Goal: Task Accomplishment & Management: Use online tool/utility

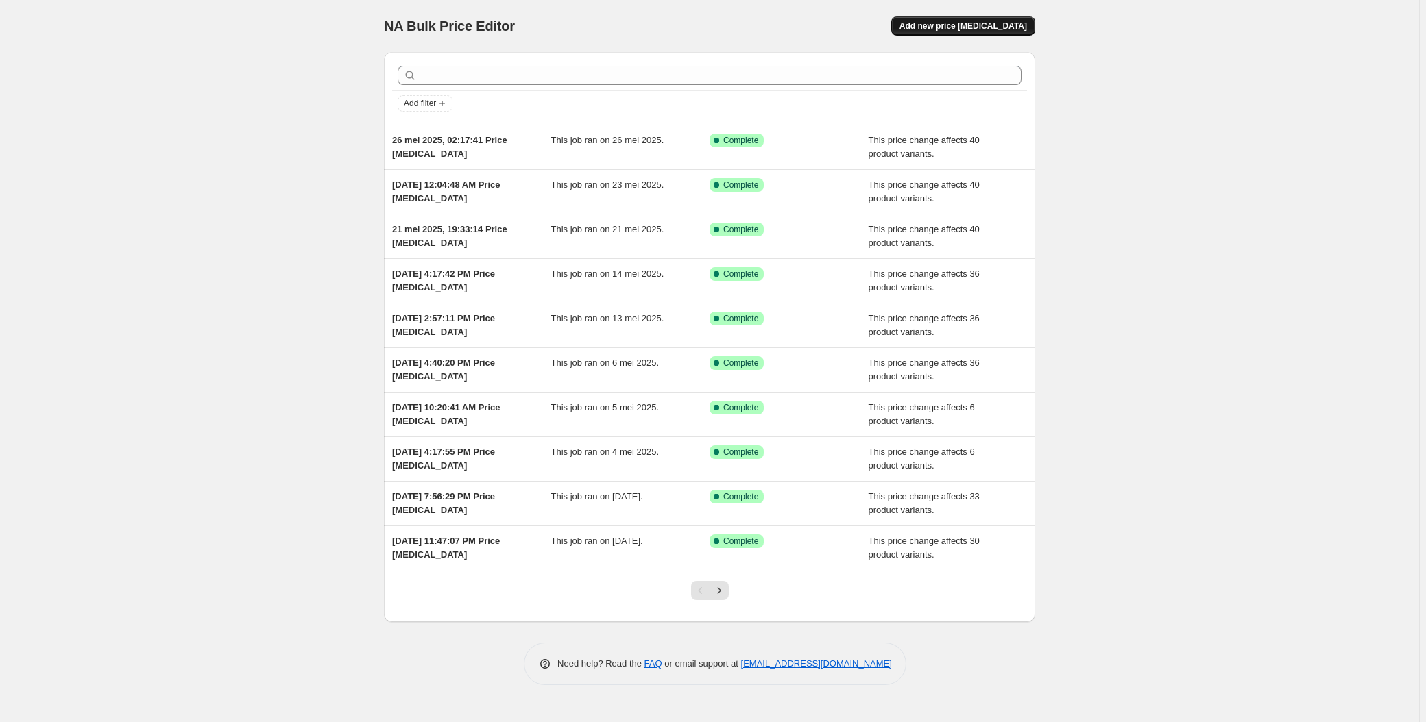
click at [988, 33] on button "Add new price [MEDICAL_DATA]" at bounding box center [963, 25] width 144 height 19
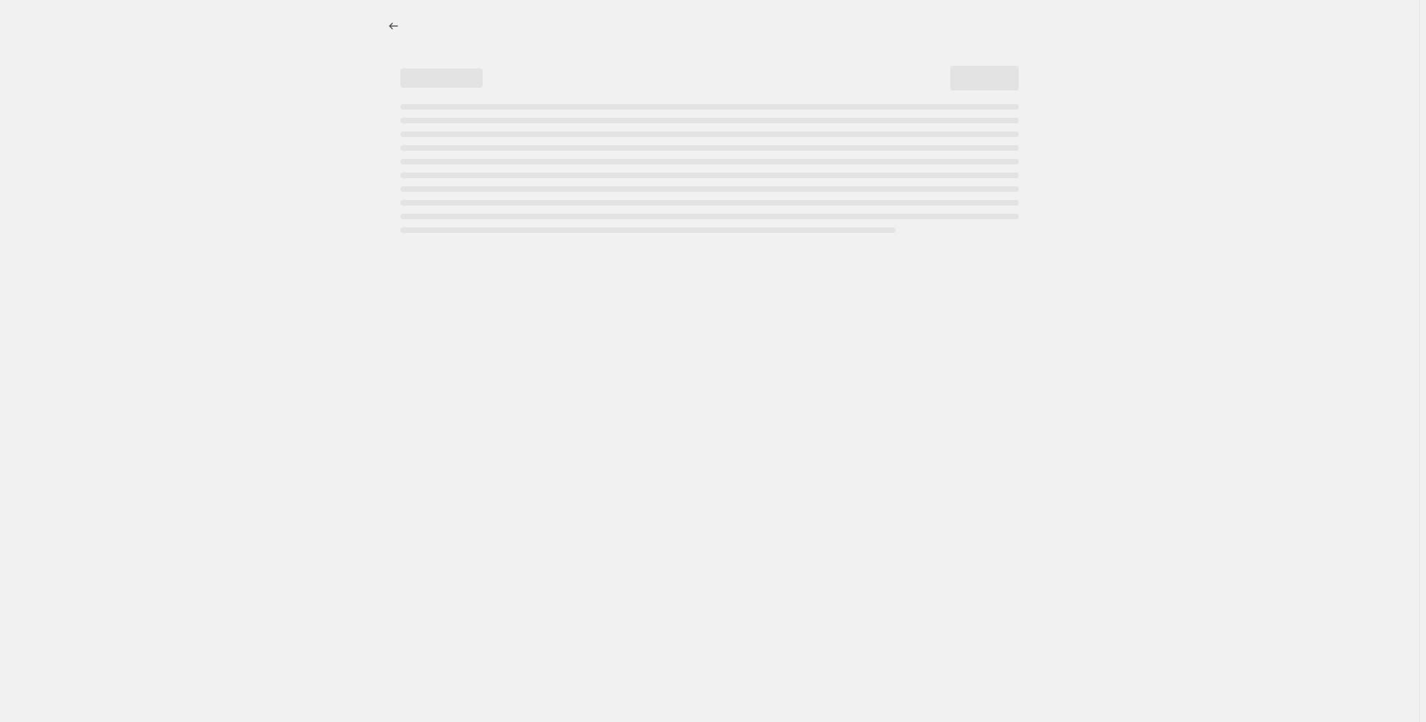
select select "percentage"
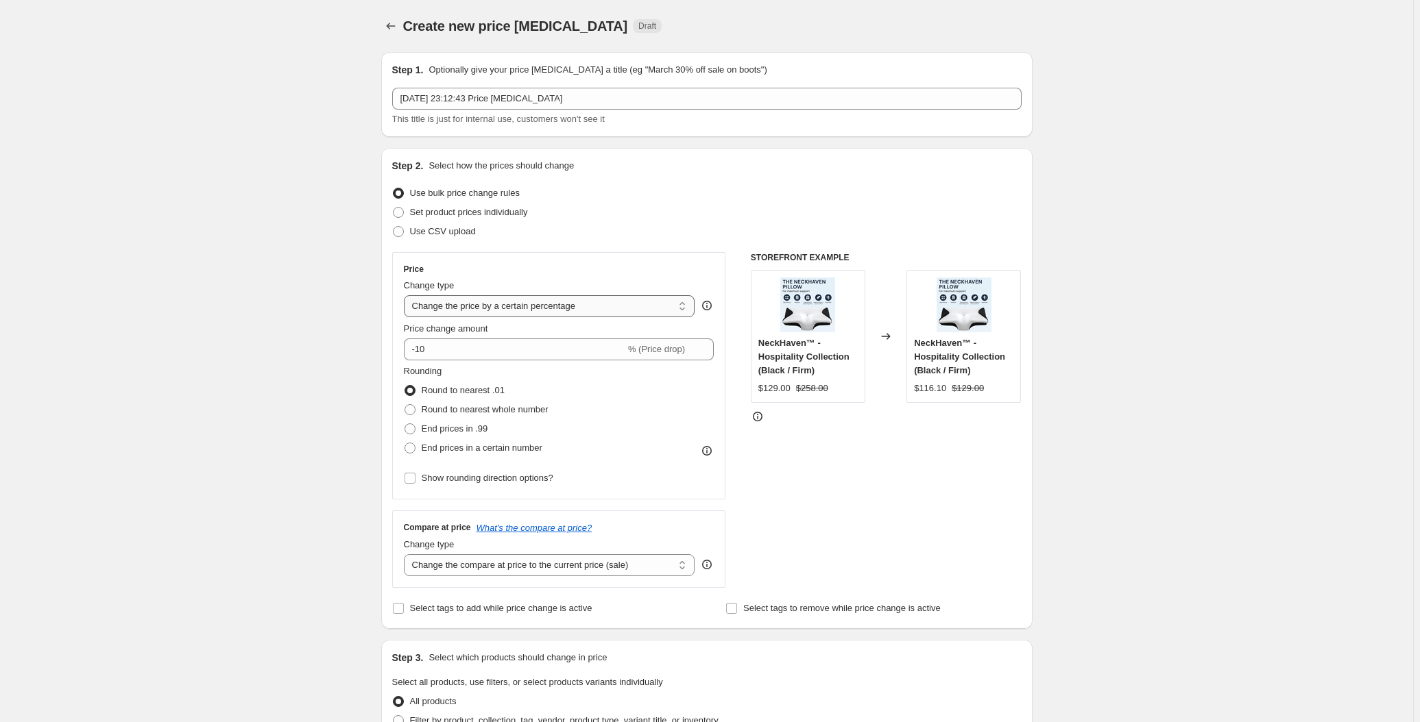
click at [535, 307] on select "Change the price to a certain amount Change the price by a certain amount Chang…" at bounding box center [549, 306] width 291 height 22
drag, startPoint x: 247, startPoint y: 243, endPoint x: 261, endPoint y: 236, distance: 15.3
click at [247, 243] on div "Create new price [MEDICAL_DATA]. This page is ready Create new price [MEDICAL_D…" at bounding box center [706, 728] width 1413 height 1456
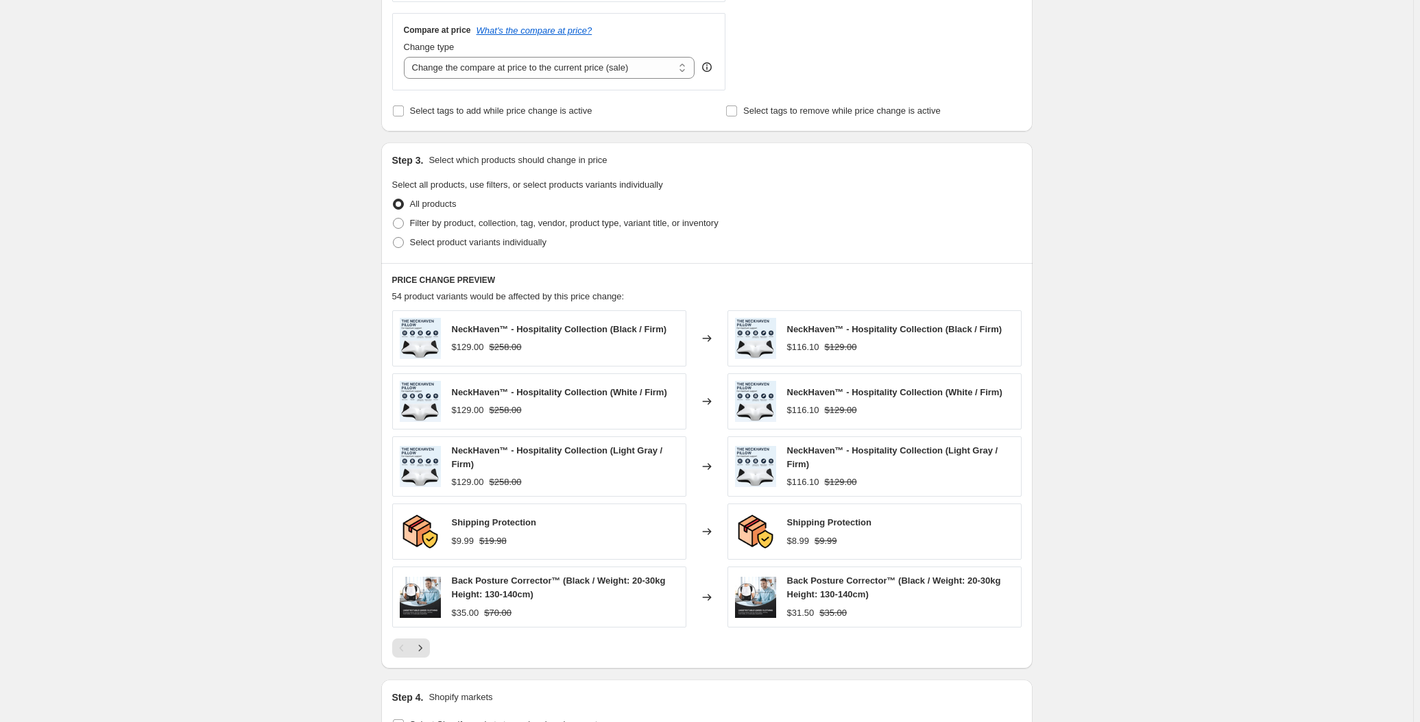
scroll to position [498, 0]
click at [430, 241] on span "Select product variants individually" at bounding box center [478, 241] width 136 height 10
click at [393, 237] on input "Select product variants individually" at bounding box center [393, 236] width 1 height 1
radio input "true"
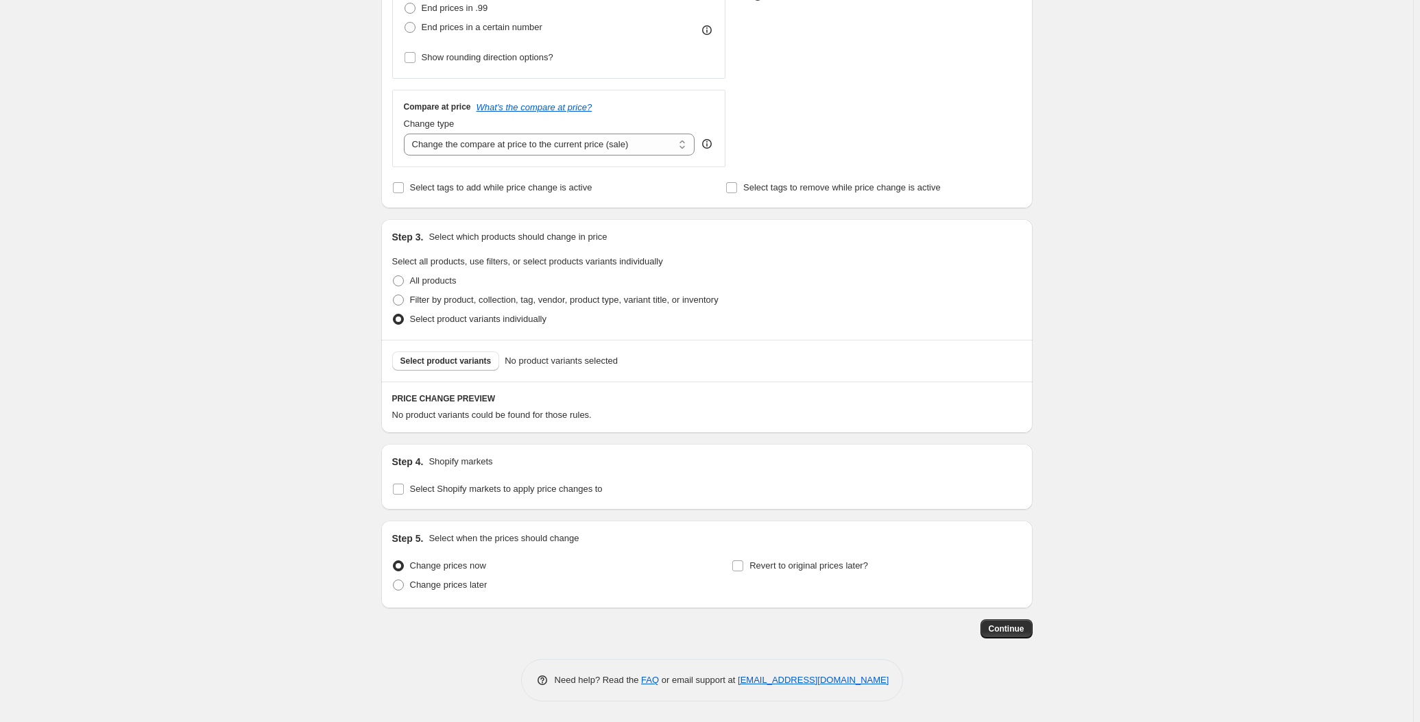
scroll to position [418, 0]
click at [441, 361] on span "Select product variants" at bounding box center [445, 364] width 91 height 11
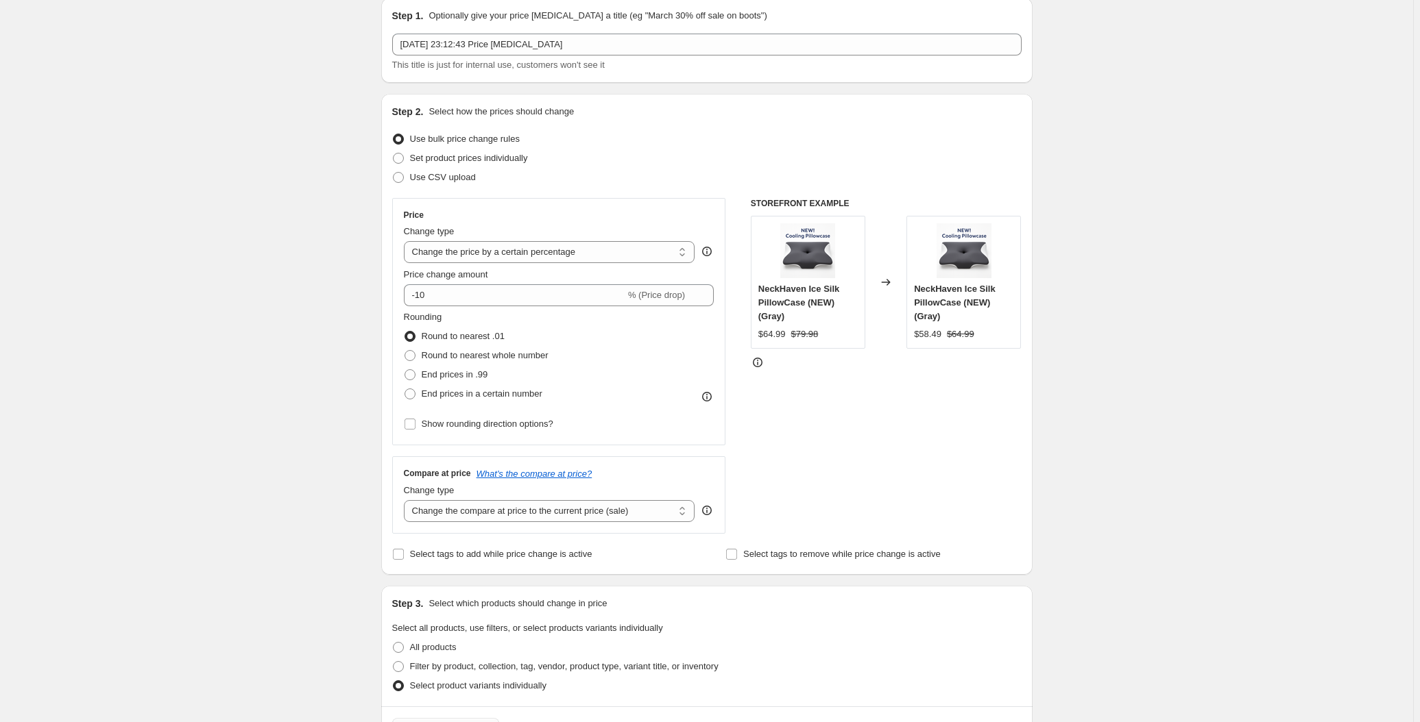
scroll to position [0, 0]
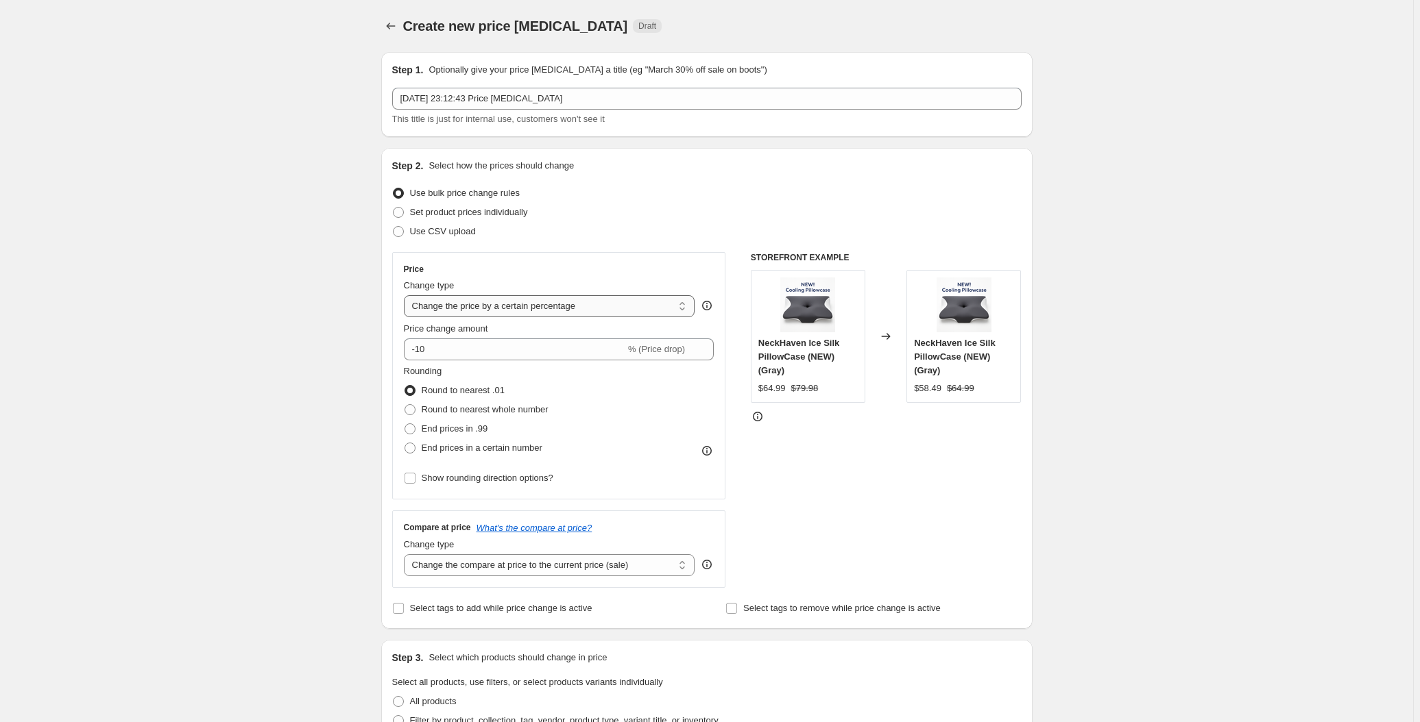
click at [471, 304] on select "Change the price to a certain amount Change the price by a certain amount Chang…" at bounding box center [549, 306] width 291 height 22
select select "no_change"
click at [406, 295] on select "Change the price to a certain amount Change the price by a certain amount Chang…" at bounding box center [549, 306] width 291 height 22
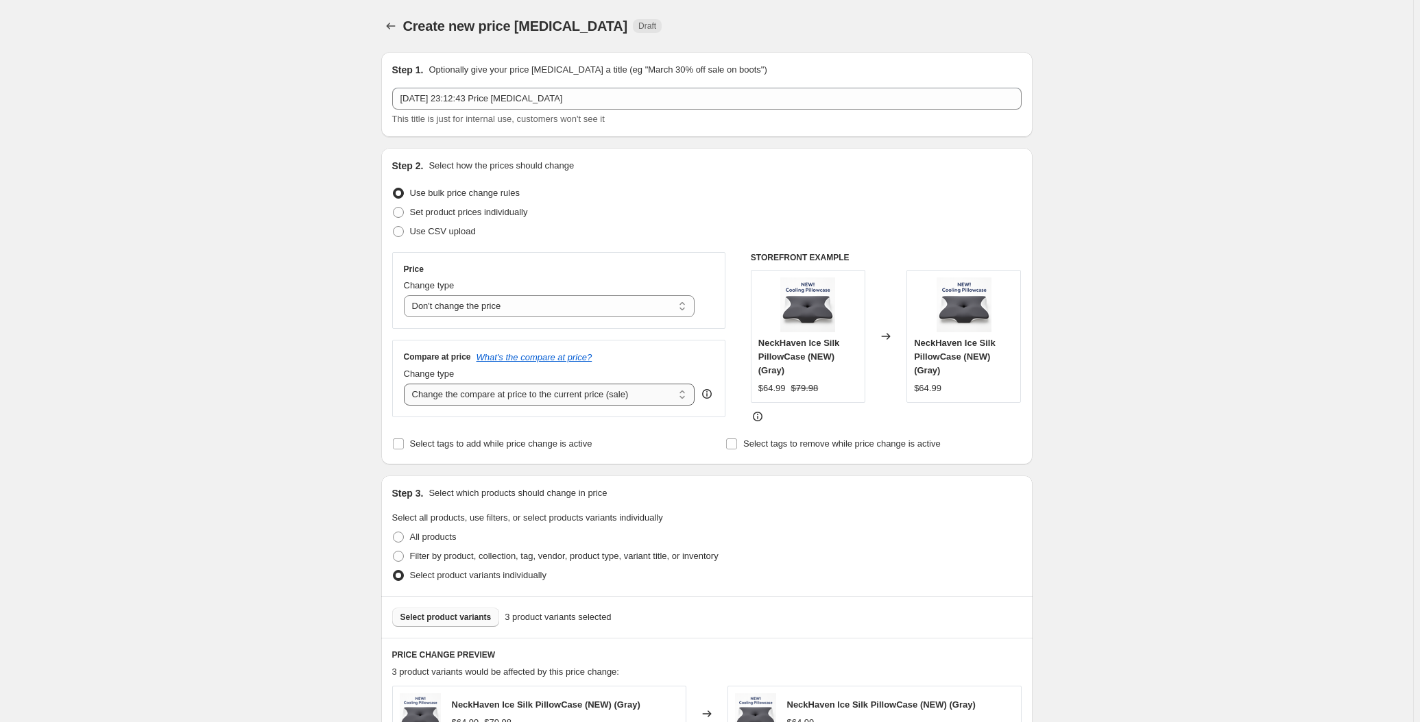
click at [517, 400] on select "Change the compare at price to the current price (sale) Change the compare at p…" at bounding box center [549, 395] width 291 height 22
select select "pp"
click at [406, 384] on select "Change the compare at price to the current price (sale) Change the compare at p…" at bounding box center [549, 395] width 291 height 22
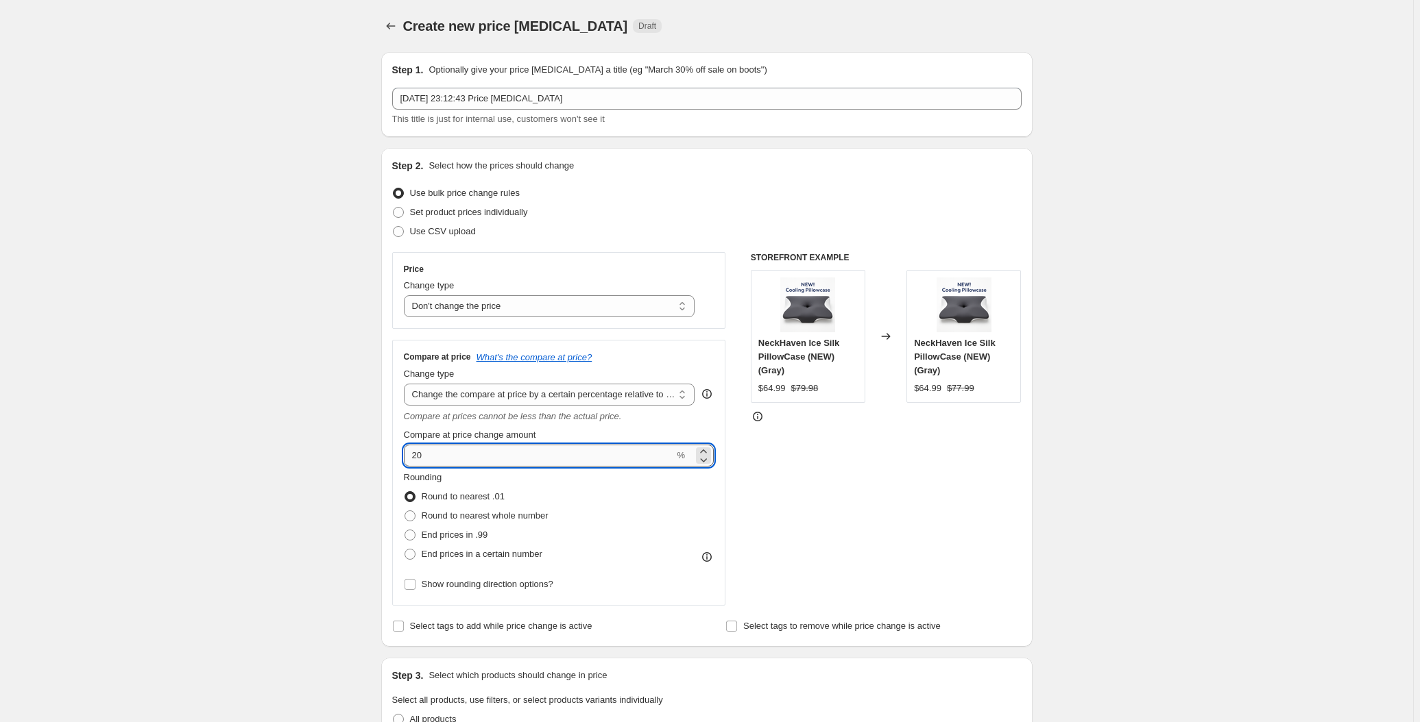
click at [457, 462] on input "20" at bounding box center [539, 456] width 271 height 22
type input "50"
drag, startPoint x: 167, startPoint y: 441, endPoint x: 181, endPoint y: 429, distance: 18.5
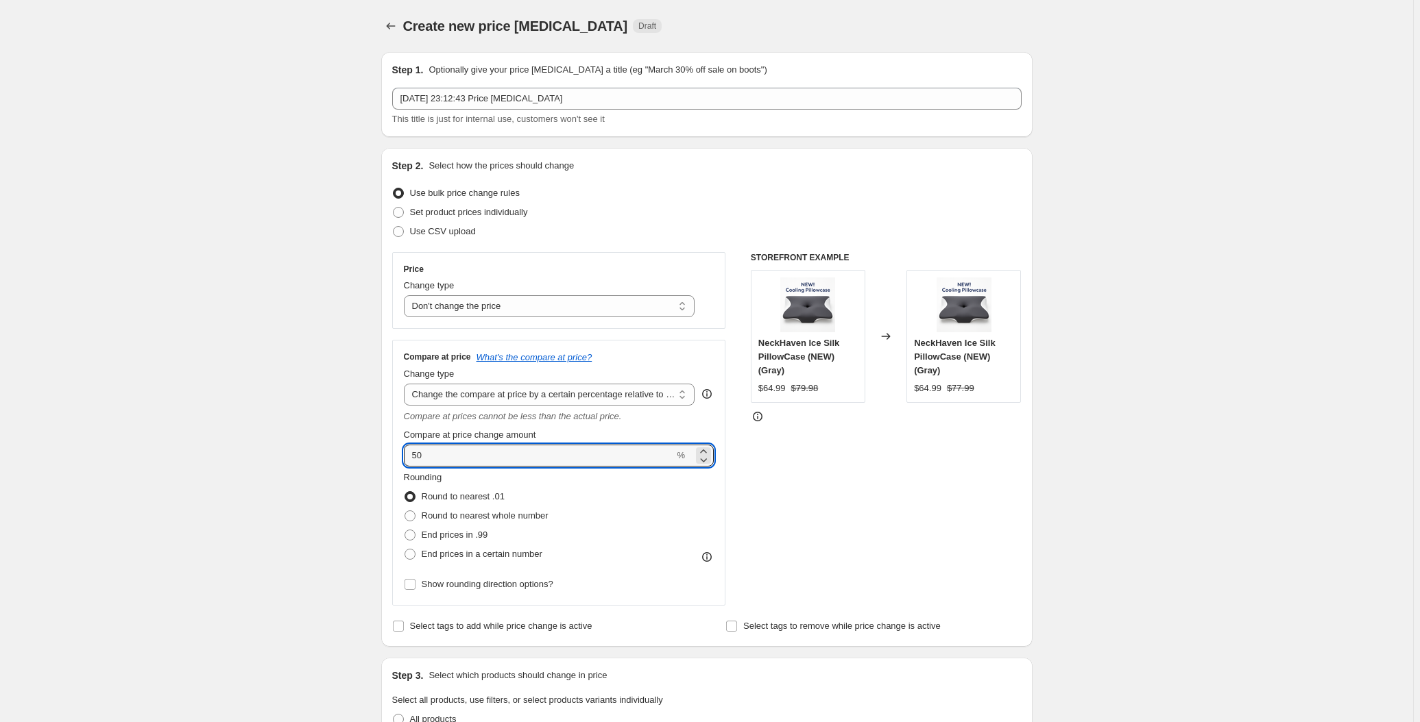
click at [169, 441] on div "Create new price [MEDICAL_DATA]. This page is ready Create new price [MEDICAL_D…" at bounding box center [706, 690] width 1413 height 1381
click at [461, 448] on input "50" at bounding box center [539, 456] width 271 height 22
click at [468, 311] on select "Change the price to a certain amount Change the price by a certain amount Chang…" at bounding box center [549, 306] width 291 height 22
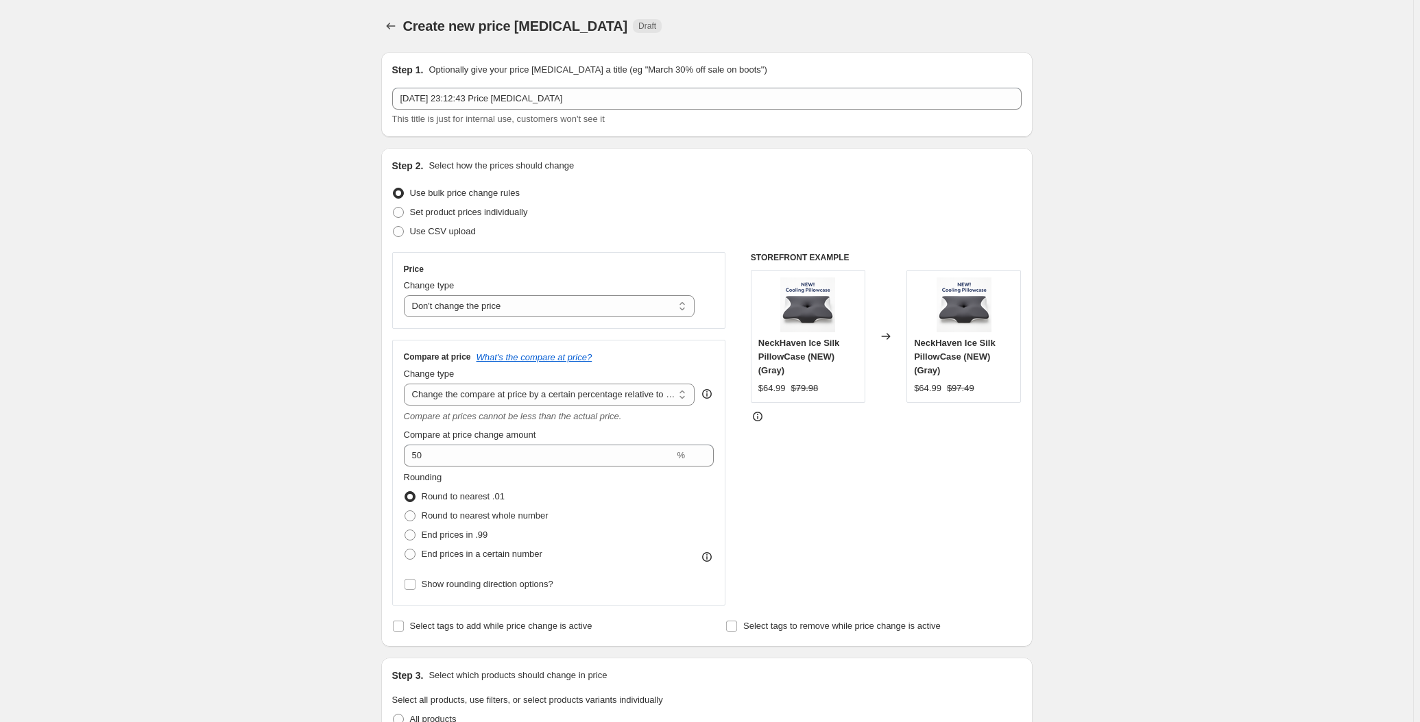
select select "percentage"
click at [406, 295] on select "Change the price to a certain amount Change the price by a certain amount Chang…" at bounding box center [549, 306] width 291 height 22
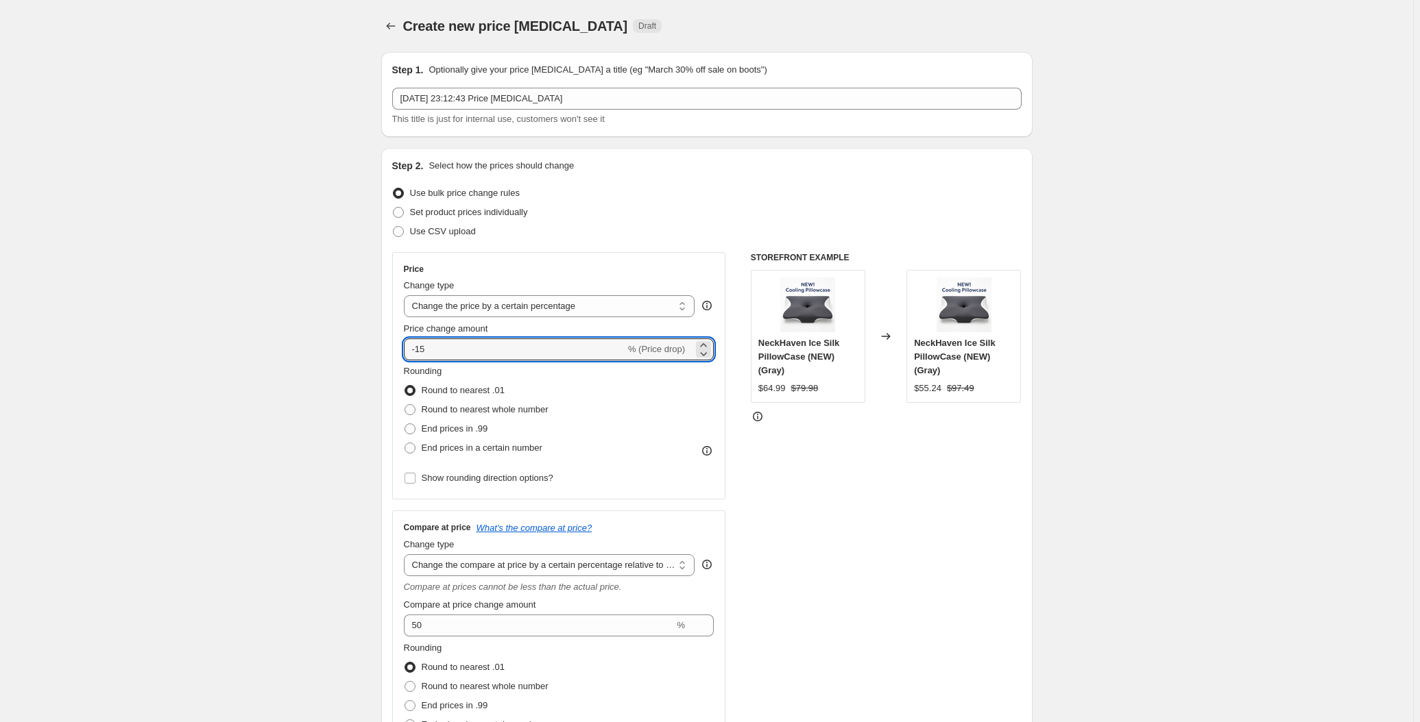
drag, startPoint x: 464, startPoint y: 343, endPoint x: 388, endPoint y: 344, distance: 76.1
click at [388, 344] on div "Step 2. Select how the prices should change Use bulk price change rules Set pro…" at bounding box center [706, 483] width 651 height 670
click at [484, 339] on input "-15" at bounding box center [514, 350] width 221 height 22
type input "-1"
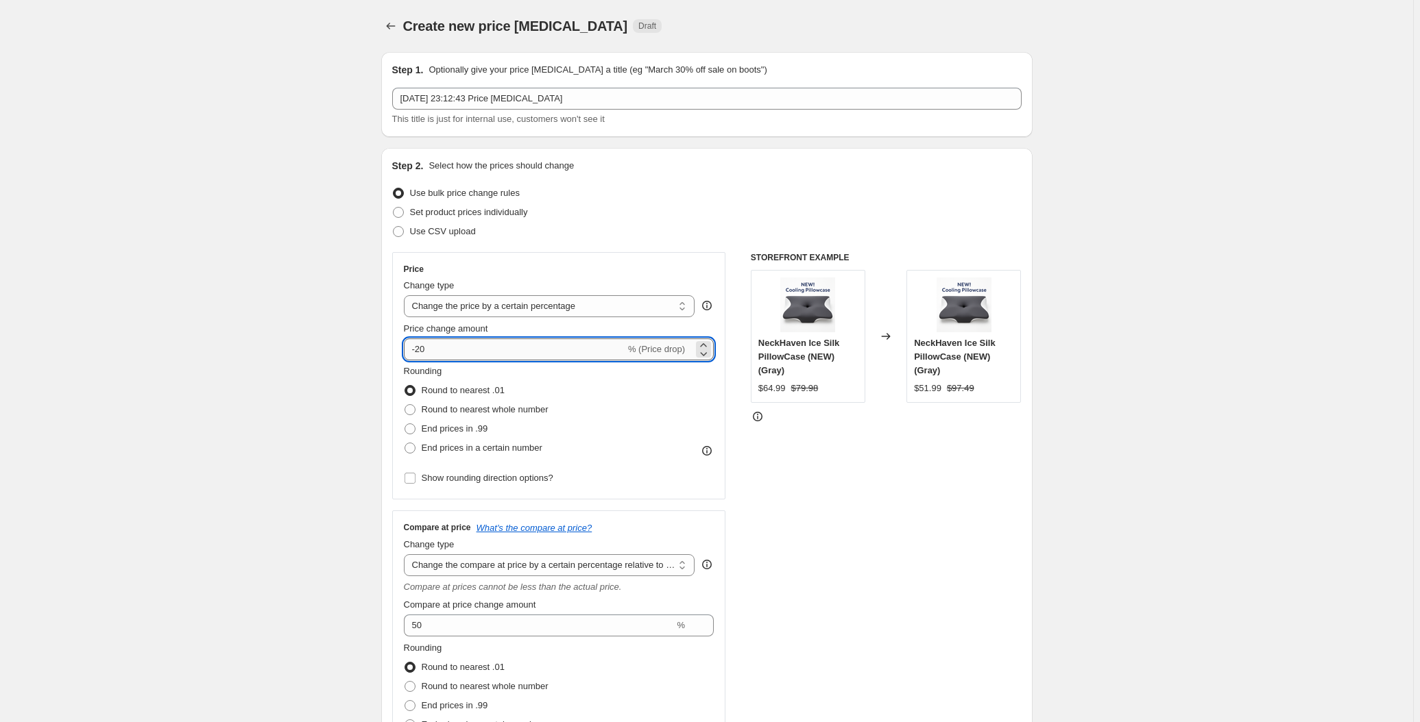
click at [478, 347] on input "-20" at bounding box center [514, 350] width 221 height 22
type input "-2"
click at [473, 352] on input "-30" at bounding box center [514, 350] width 221 height 22
drag, startPoint x: 306, startPoint y: 350, endPoint x: 319, endPoint y: 364, distance: 18.9
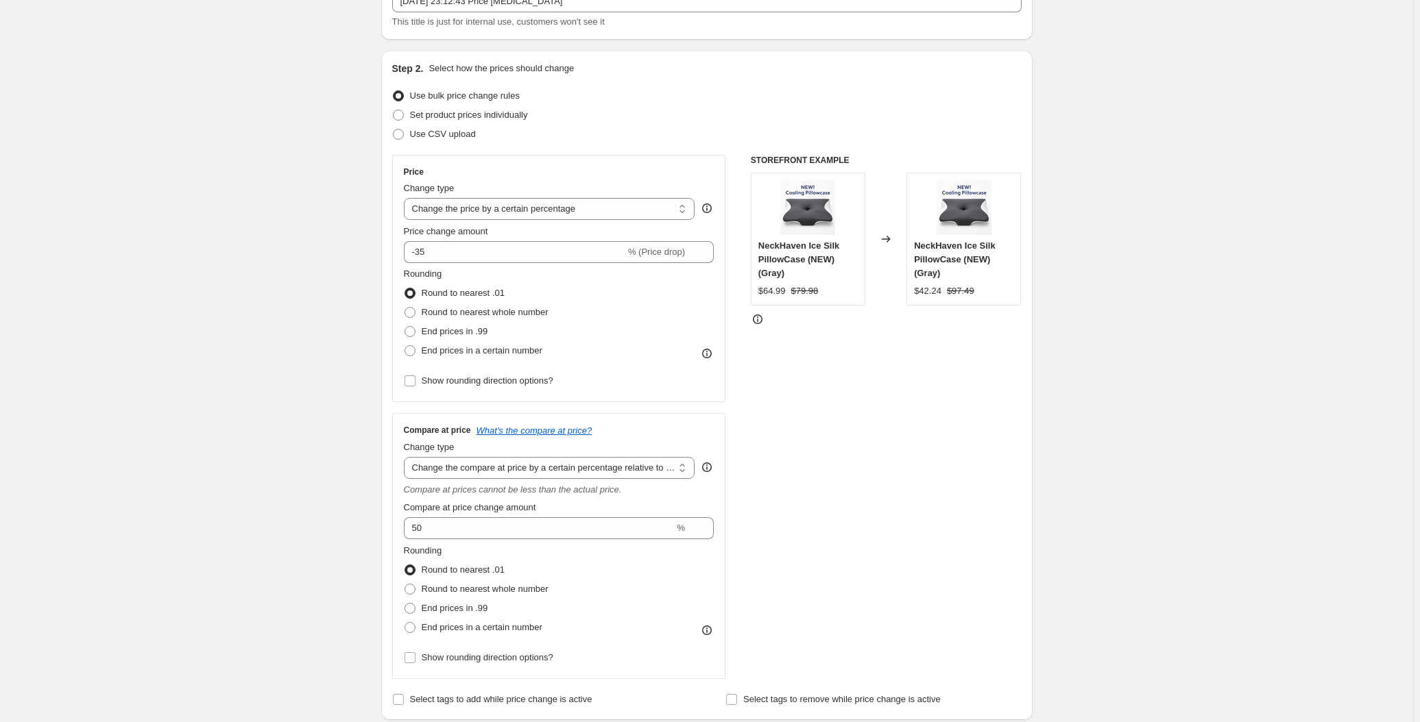
scroll to position [124, 0]
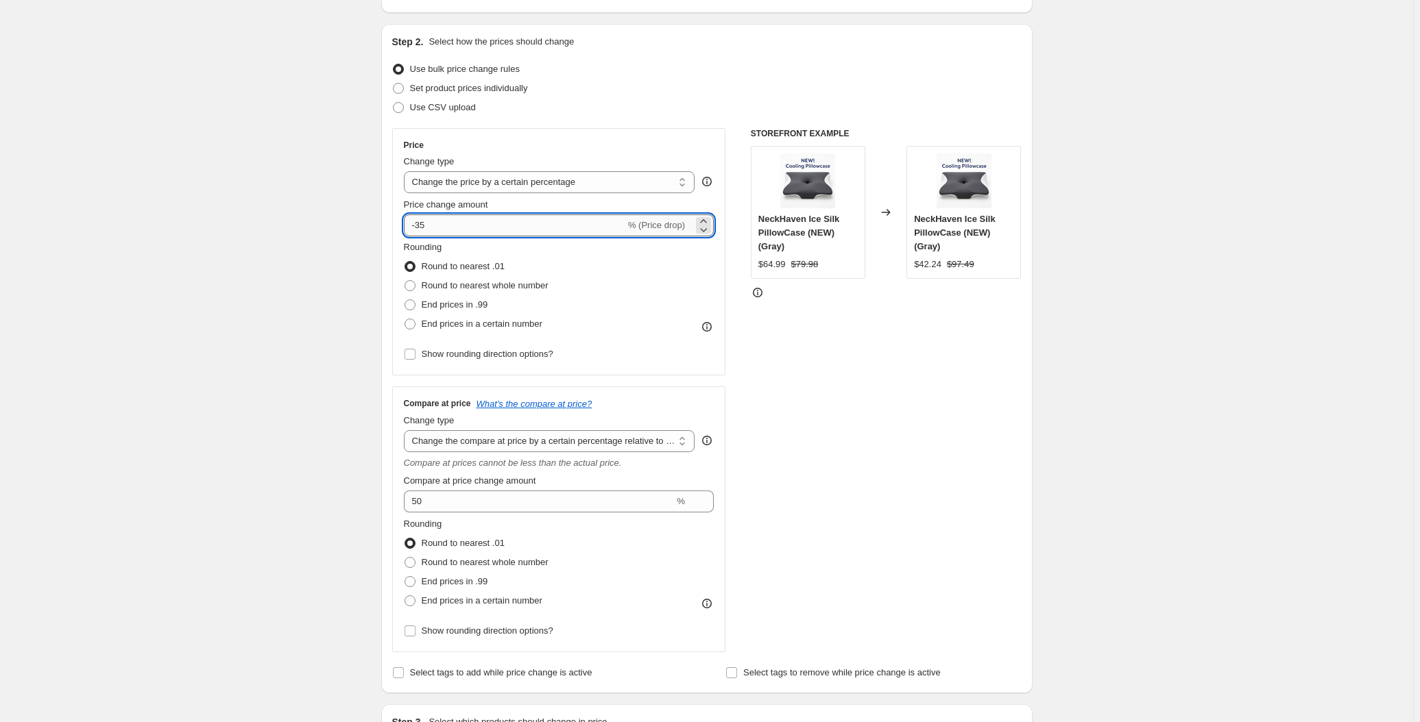
click at [478, 215] on input "-35" at bounding box center [514, 226] width 221 height 22
type input "-3"
type input "-40"
click at [323, 328] on div "Create new price [MEDICAL_DATA]. This page is ready Create new price [MEDICAL_D…" at bounding box center [706, 651] width 1413 height 1551
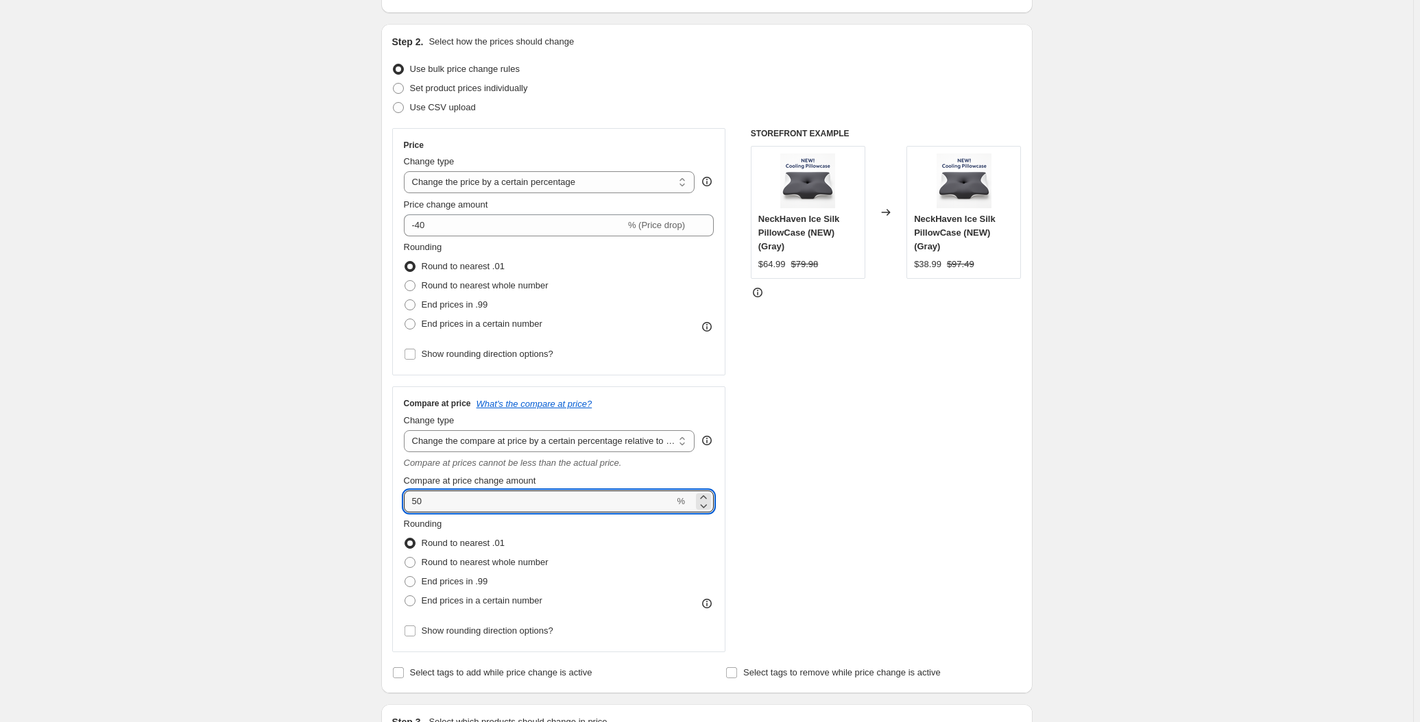
drag, startPoint x: 463, startPoint y: 507, endPoint x: 304, endPoint y: 481, distance: 160.6
click at [308, 481] on div "Create new price [MEDICAL_DATA]. This page is ready Create new price [MEDICAL_D…" at bounding box center [706, 651] width 1413 height 1551
type input "0"
click at [267, 402] on div "Create new price [MEDICAL_DATA]. This page is ready Create new price [MEDICAL_D…" at bounding box center [706, 651] width 1413 height 1551
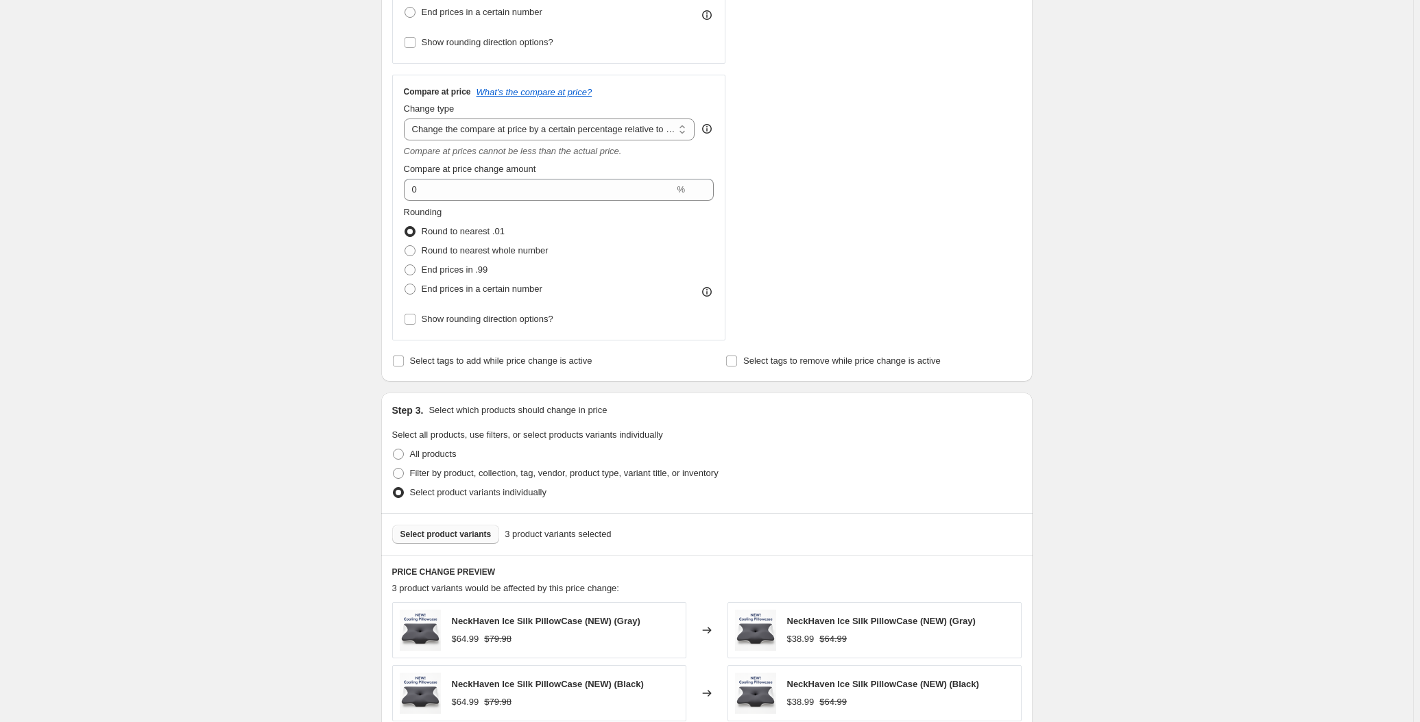
scroll to position [825, 0]
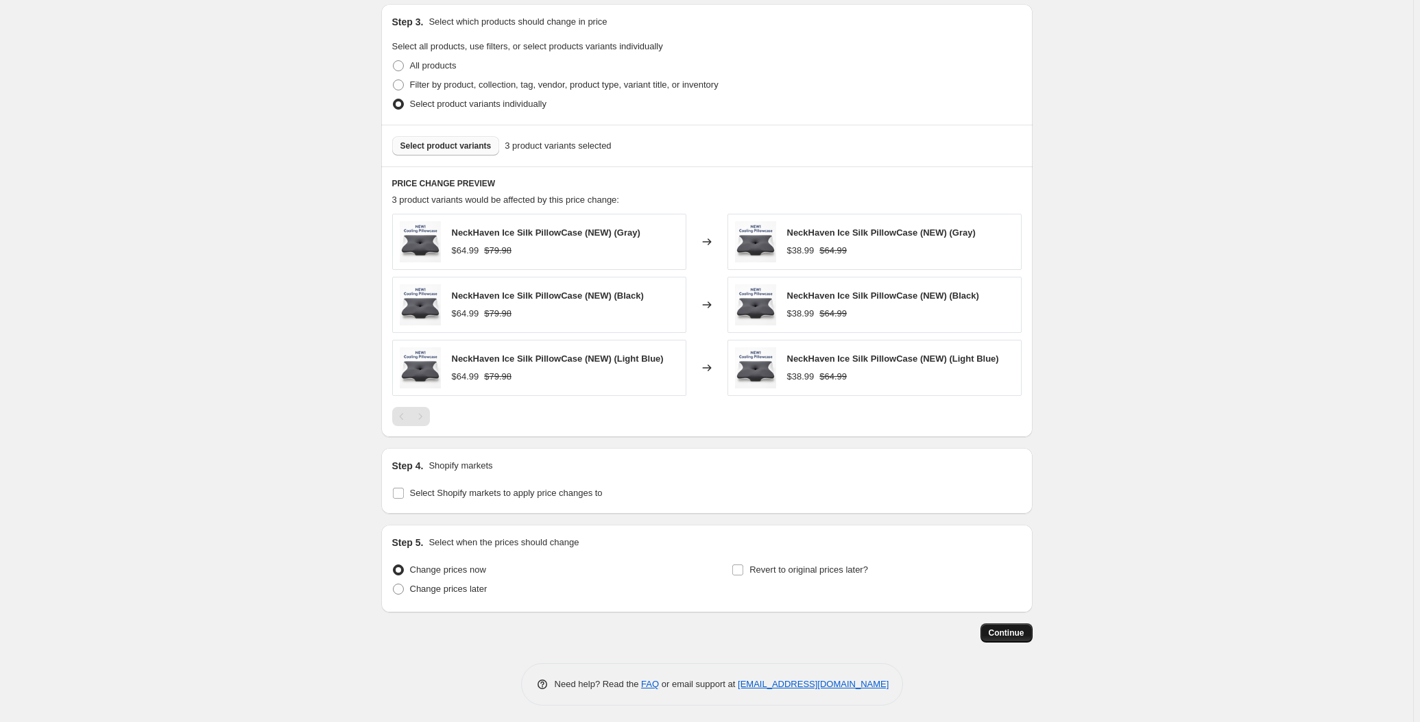
click at [1007, 628] on span "Continue" at bounding box center [1006, 633] width 36 height 11
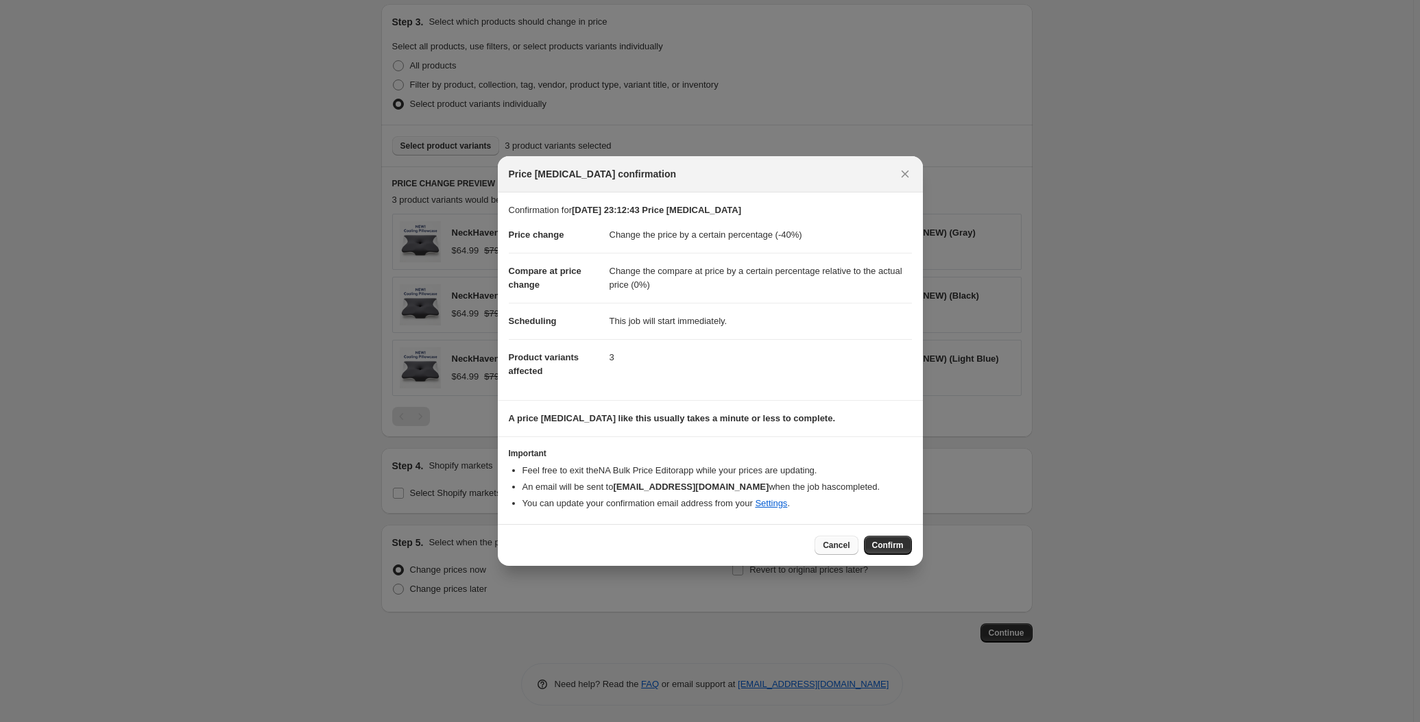
click at [827, 540] on span "Cancel" at bounding box center [836, 545] width 27 height 11
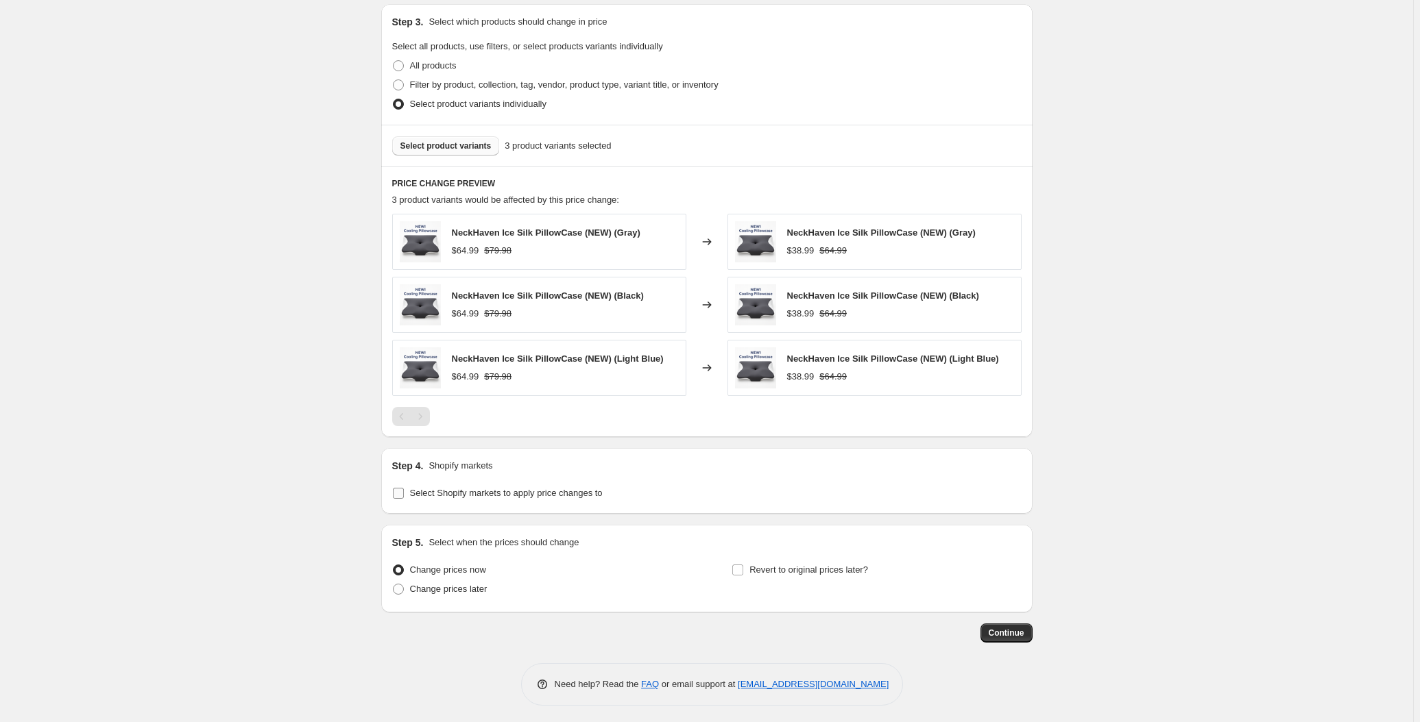
click at [503, 493] on span "Select Shopify markets to apply price changes to" at bounding box center [506, 493] width 193 height 10
click at [404, 493] on input "Select Shopify markets to apply price changes to" at bounding box center [398, 493] width 11 height 11
checkbox input "true"
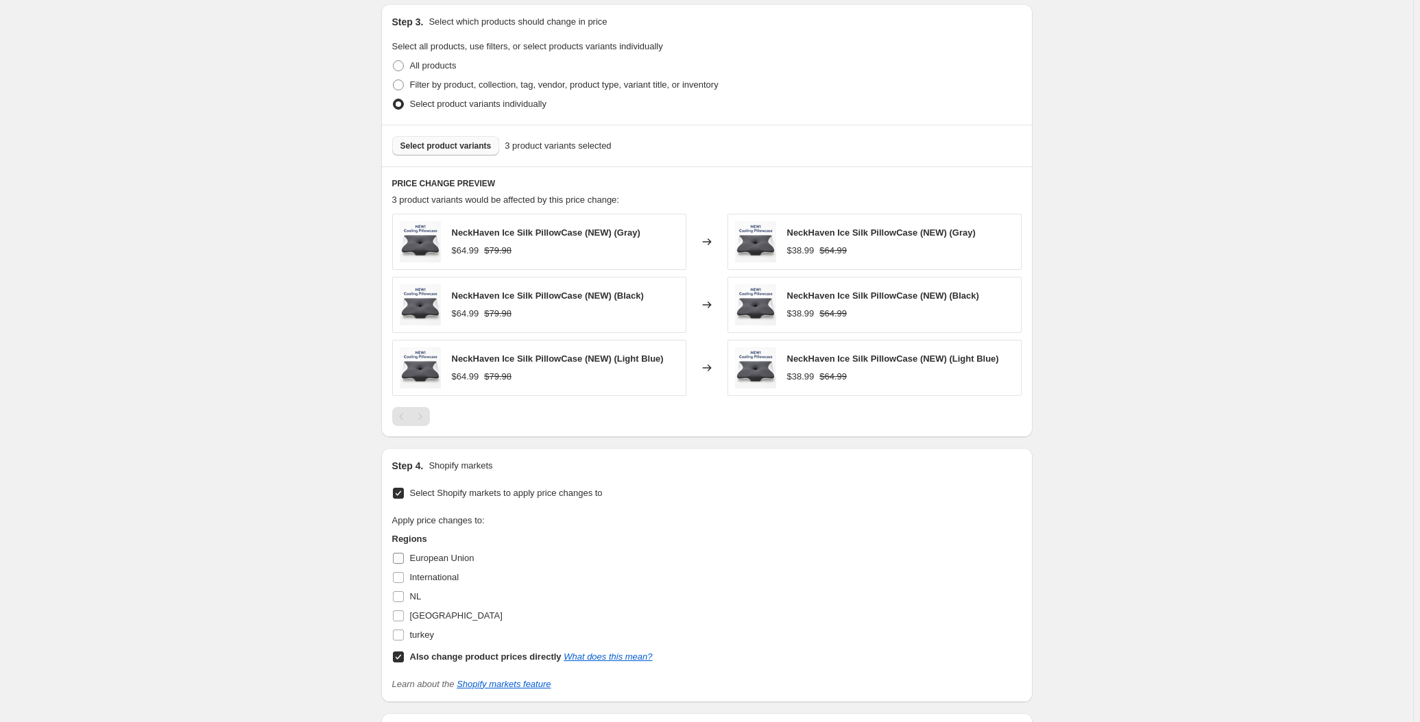
click at [422, 553] on span "European Union" at bounding box center [442, 558] width 64 height 10
click at [404, 553] on input "European Union" at bounding box center [398, 558] width 11 height 11
checkbox input "true"
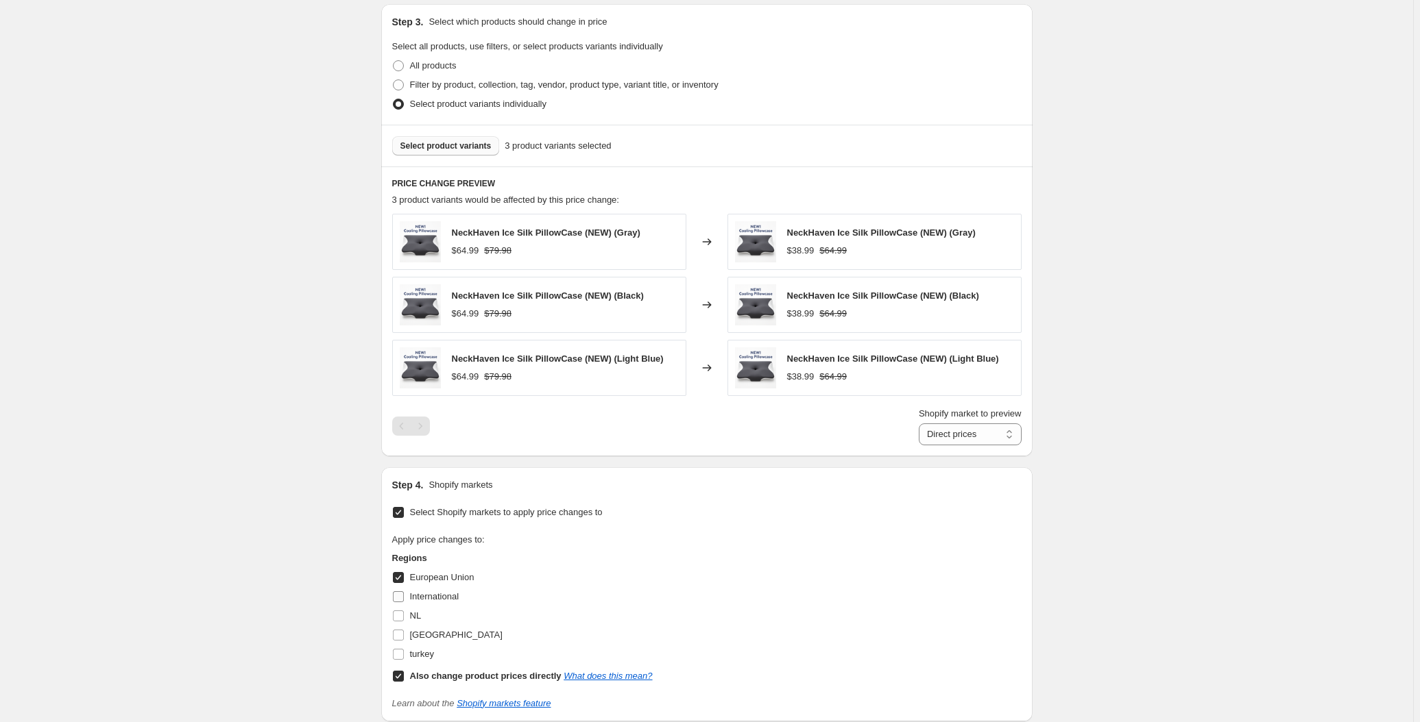
click at [413, 596] on span "International" at bounding box center [434, 597] width 49 height 10
click at [404, 596] on input "International" at bounding box center [398, 597] width 11 height 11
checkbox input "true"
click at [414, 620] on label "NL" at bounding box center [406, 616] width 29 height 19
click at [404, 620] on input "NL" at bounding box center [398, 616] width 11 height 11
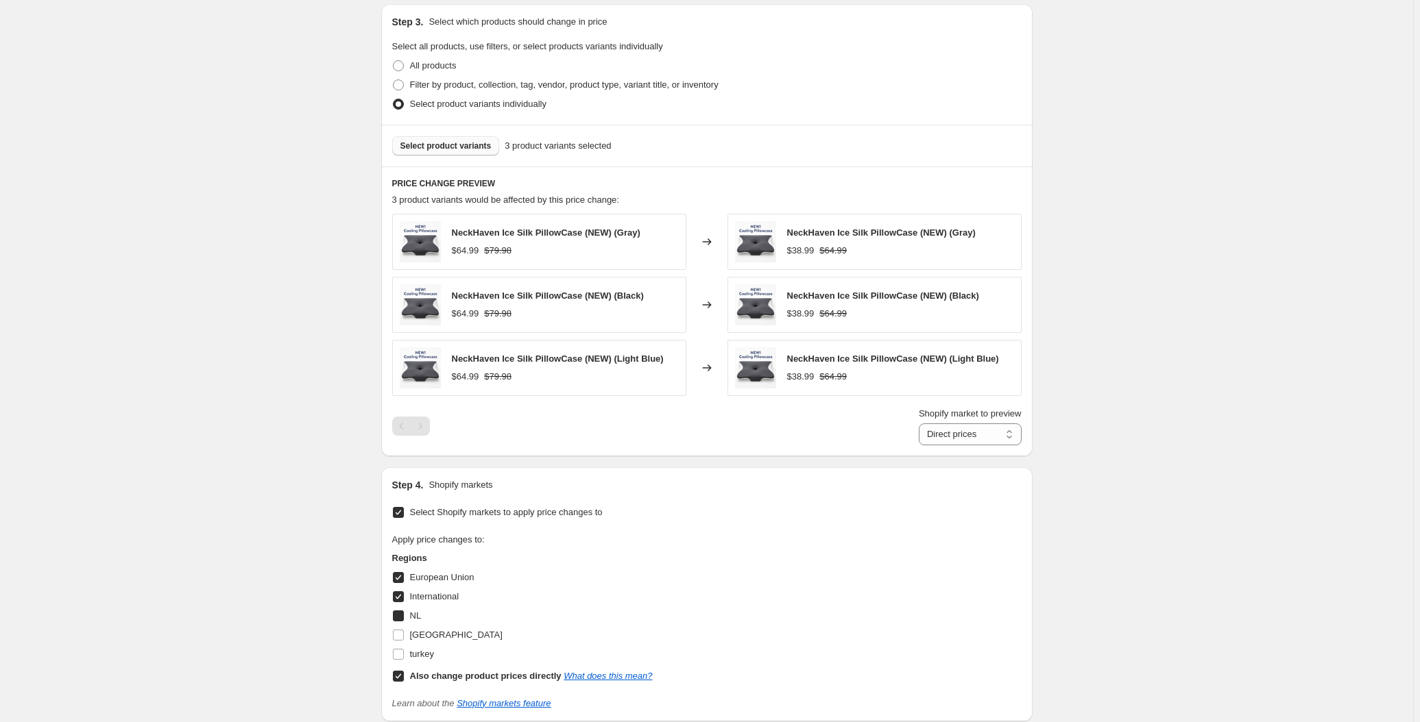
checkbox input "true"
click at [412, 639] on label "[GEOGRAPHIC_DATA]" at bounding box center [447, 635] width 110 height 19
click at [404, 639] on input "[GEOGRAPHIC_DATA]" at bounding box center [398, 635] width 11 height 11
checkbox input "true"
click at [410, 648] on label "turkey" at bounding box center [413, 654] width 42 height 19
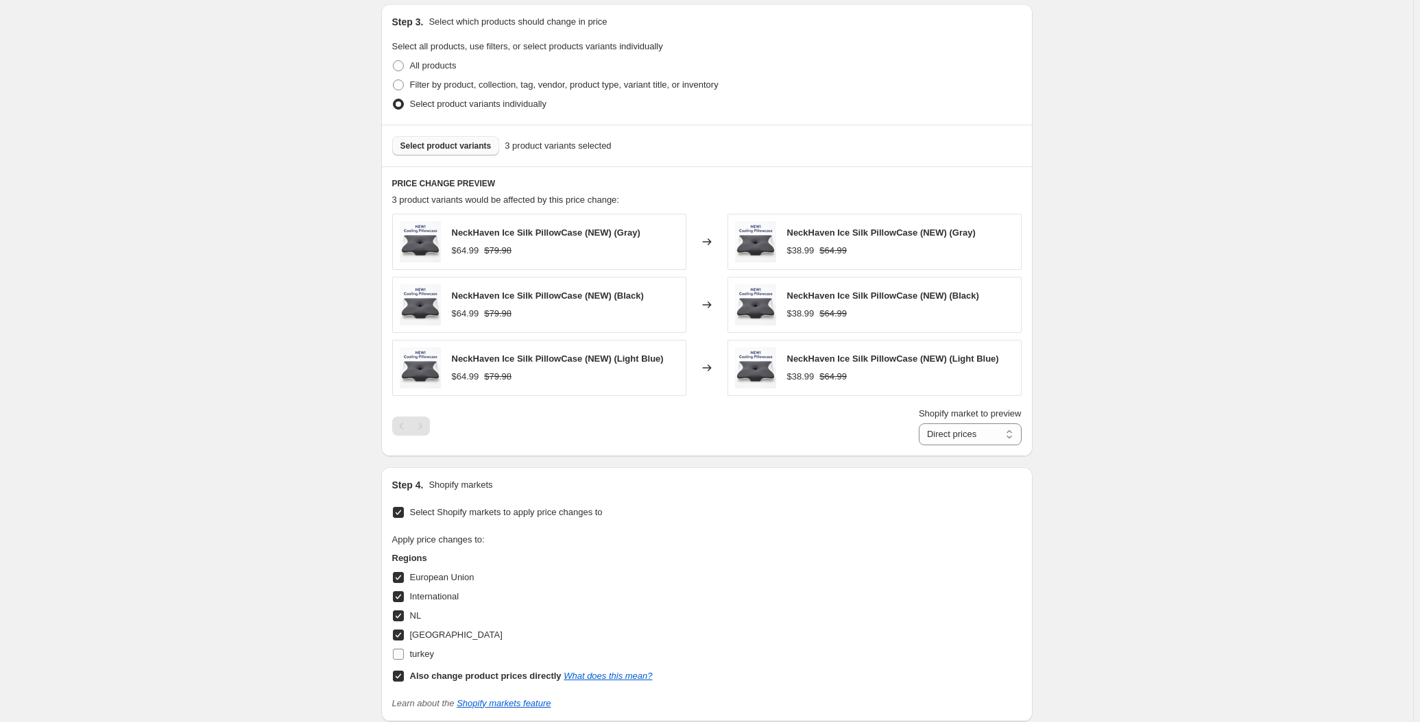
click at [428, 653] on span "turkey" at bounding box center [422, 654] width 24 height 10
click at [404, 653] on input "turkey" at bounding box center [398, 654] width 11 height 11
checkbox input "true"
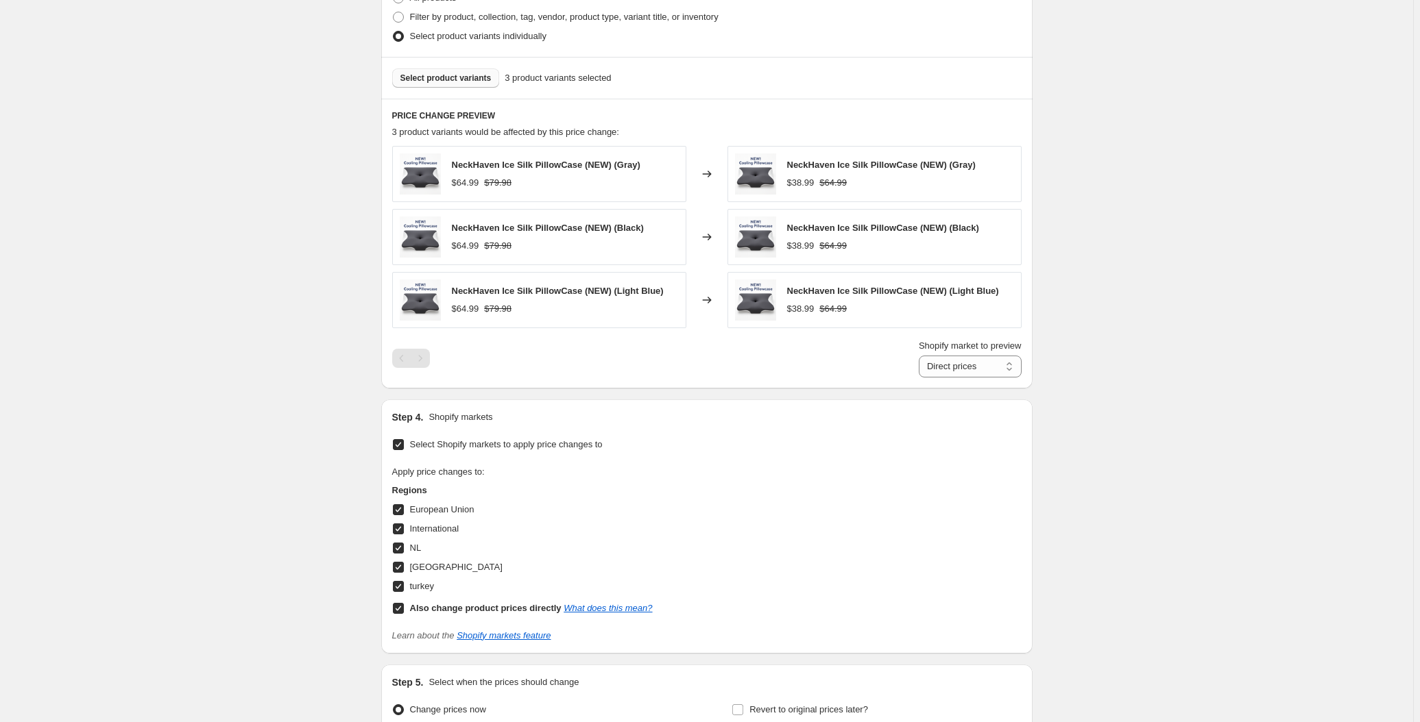
scroll to position [1032, 0]
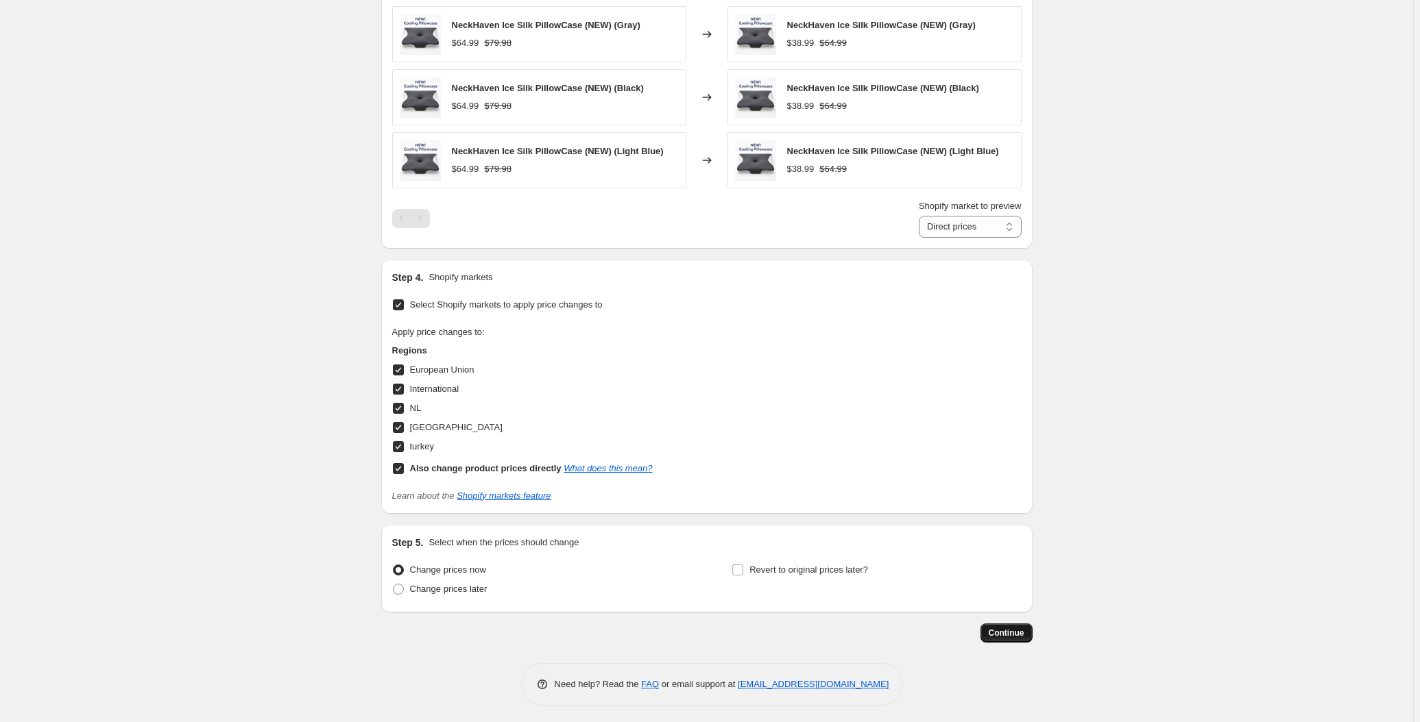
click at [1006, 635] on span "Continue" at bounding box center [1006, 633] width 36 height 11
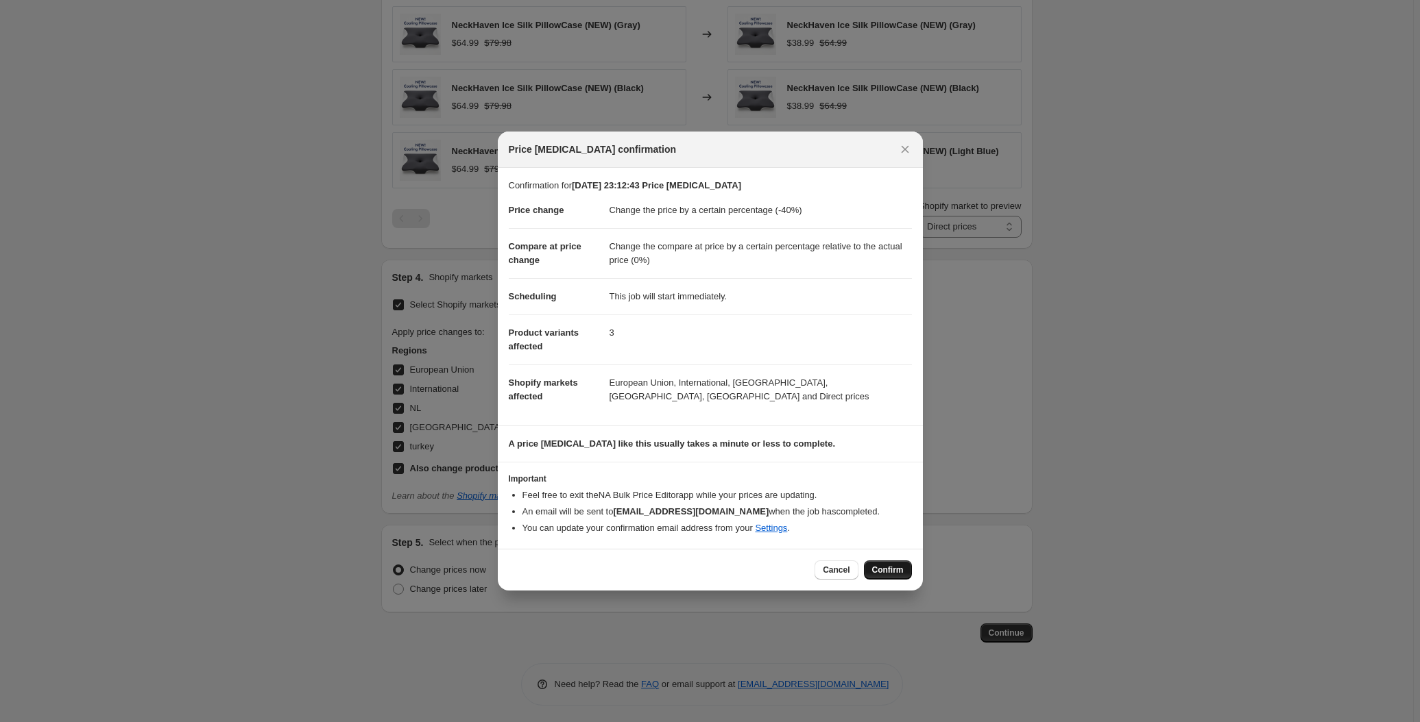
click at [901, 570] on span "Confirm" at bounding box center [888, 570] width 32 height 11
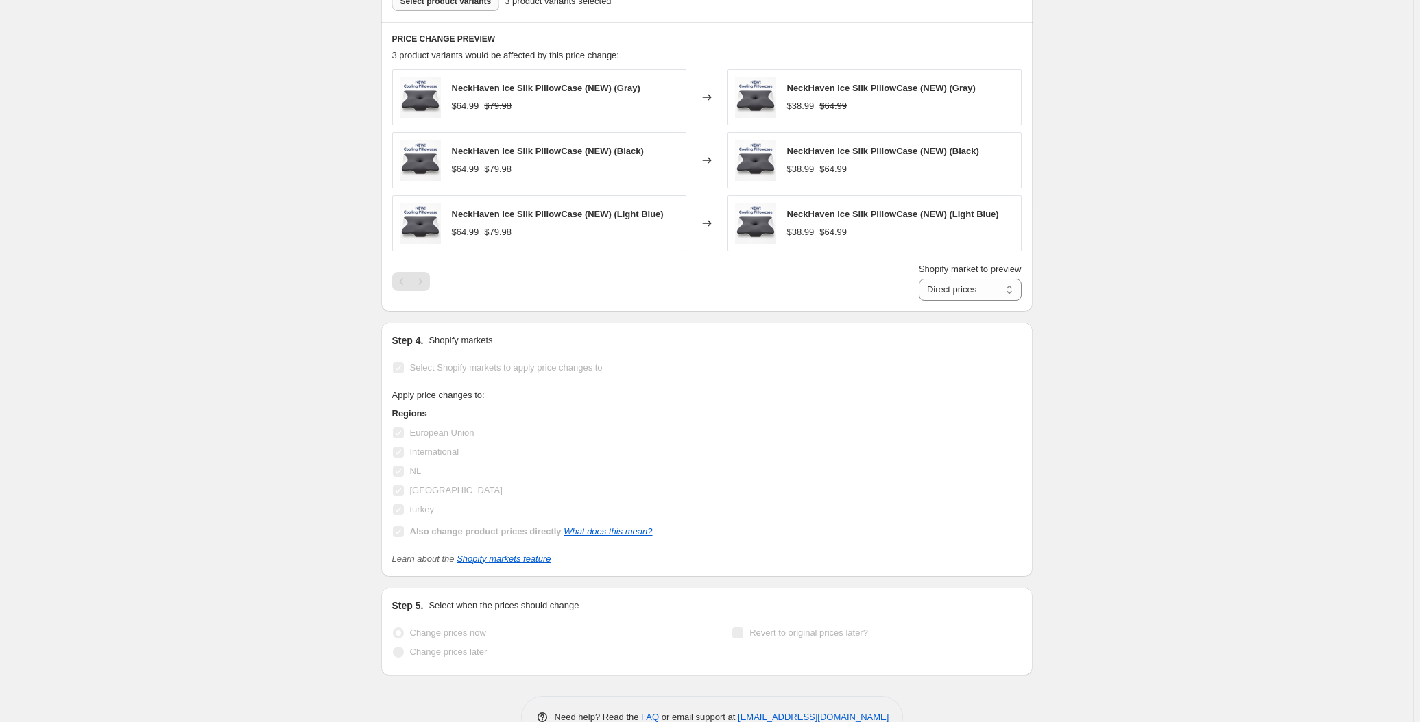
scroll to position [1068, 0]
select select "percentage"
select select "pp"
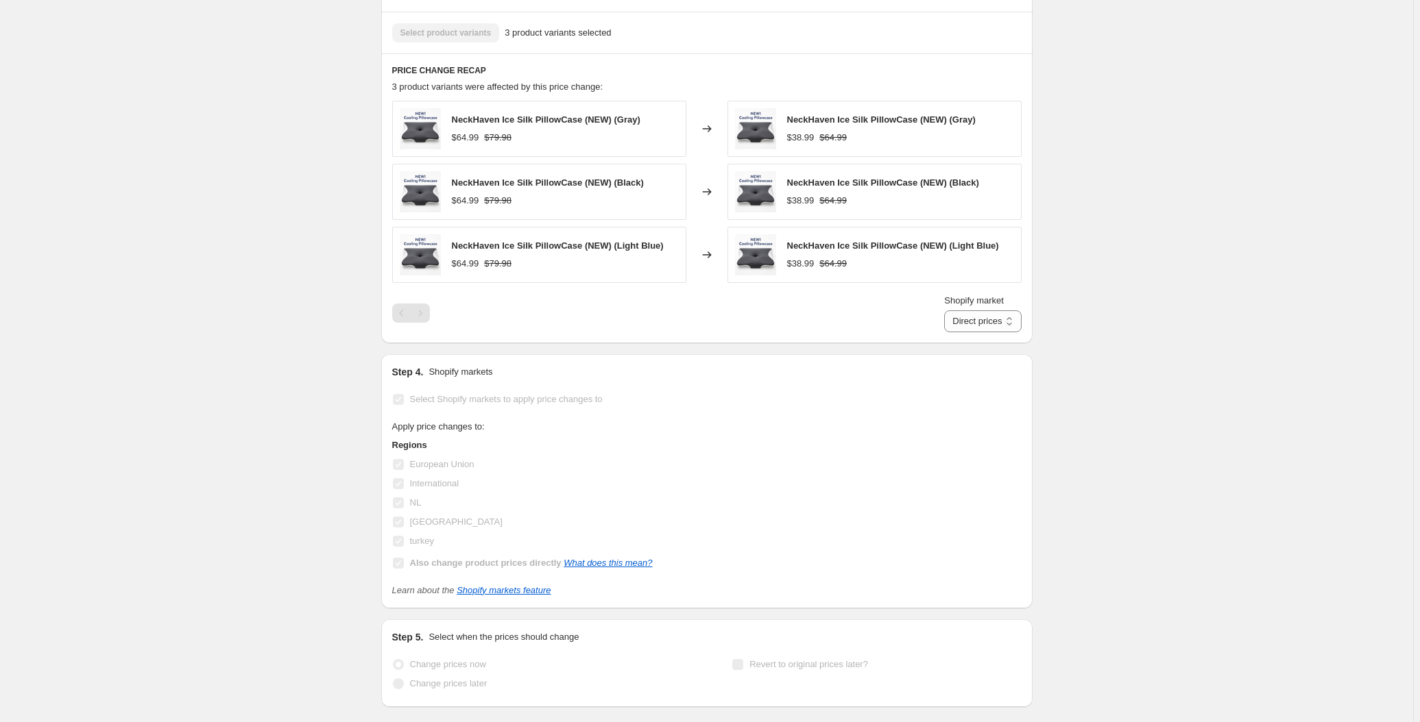
scroll to position [0, 0]
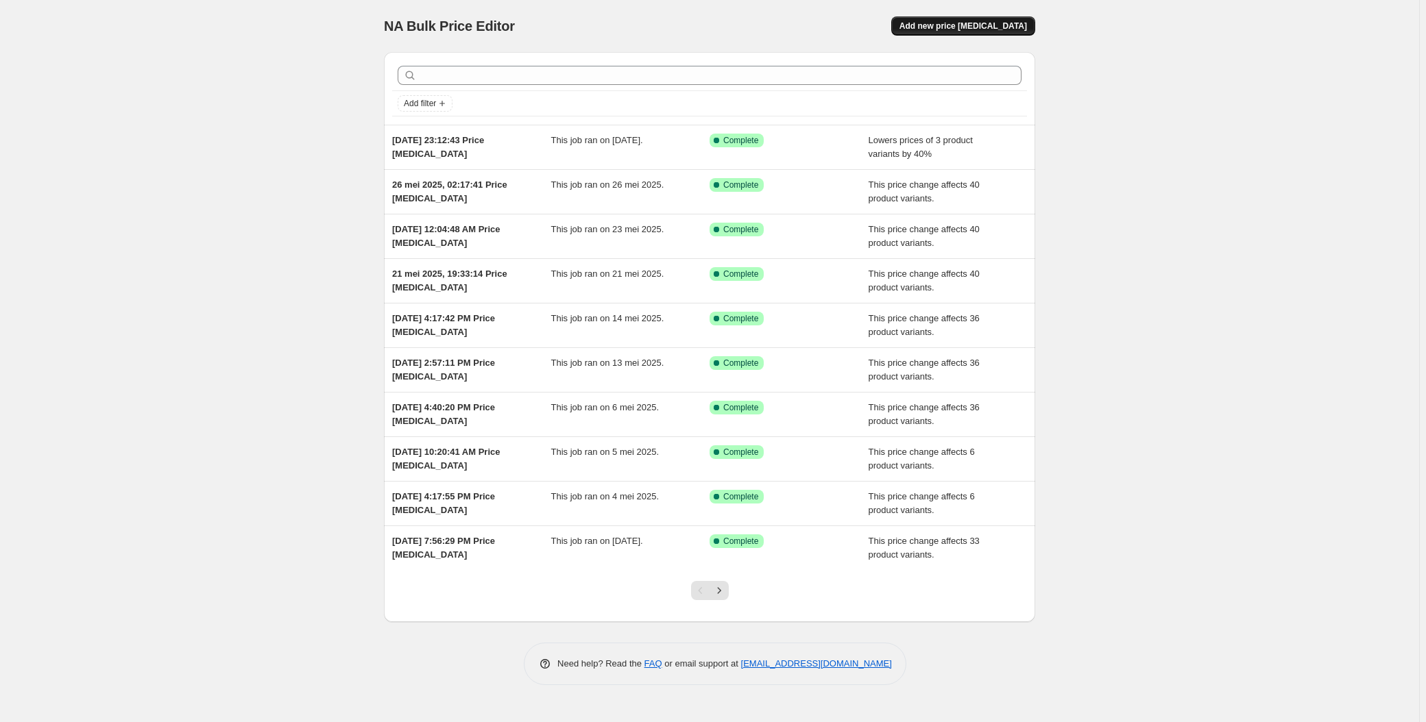
click at [930, 24] on span "Add new price change job" at bounding box center [962, 26] width 127 height 11
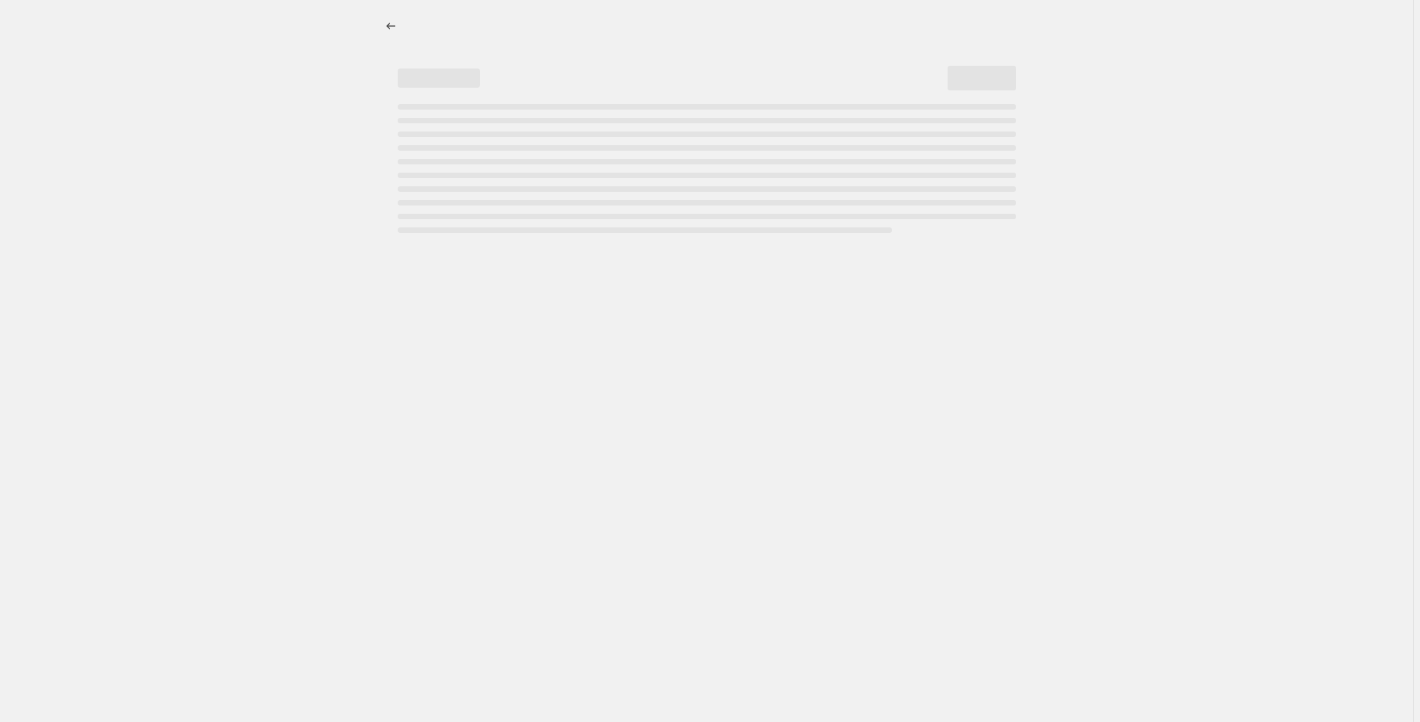
select select "percentage"
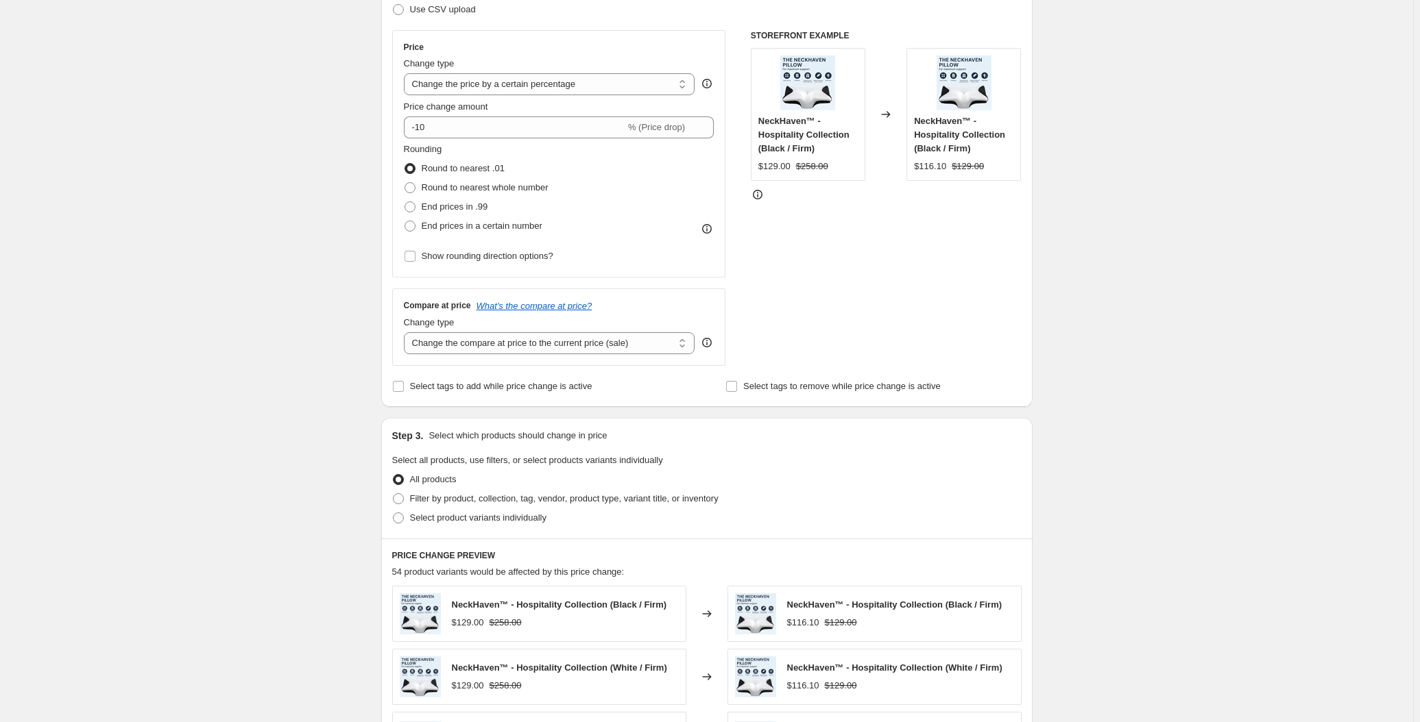
scroll to position [436, 0]
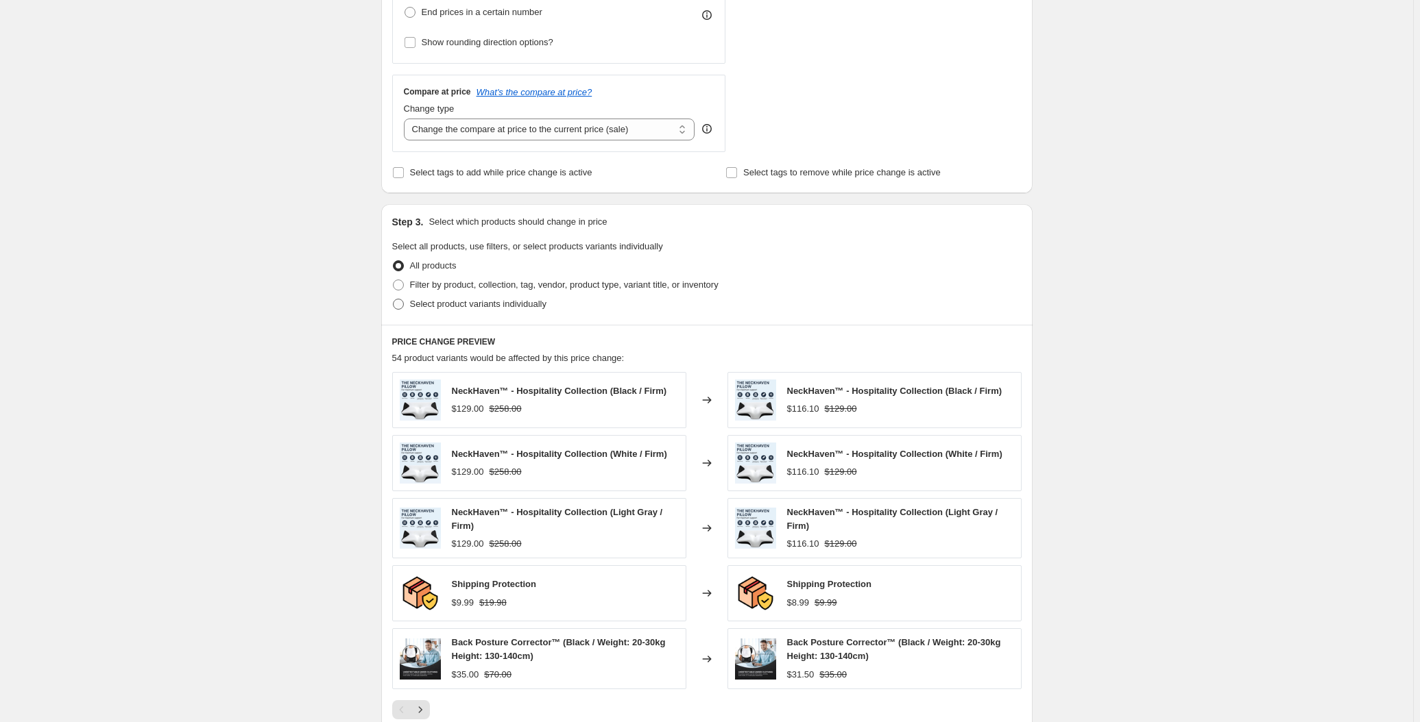
click at [437, 301] on span "Select product variants individually" at bounding box center [478, 304] width 136 height 10
click at [393, 300] on input "Select product variants individually" at bounding box center [393, 299] width 1 height 1
radio input "true"
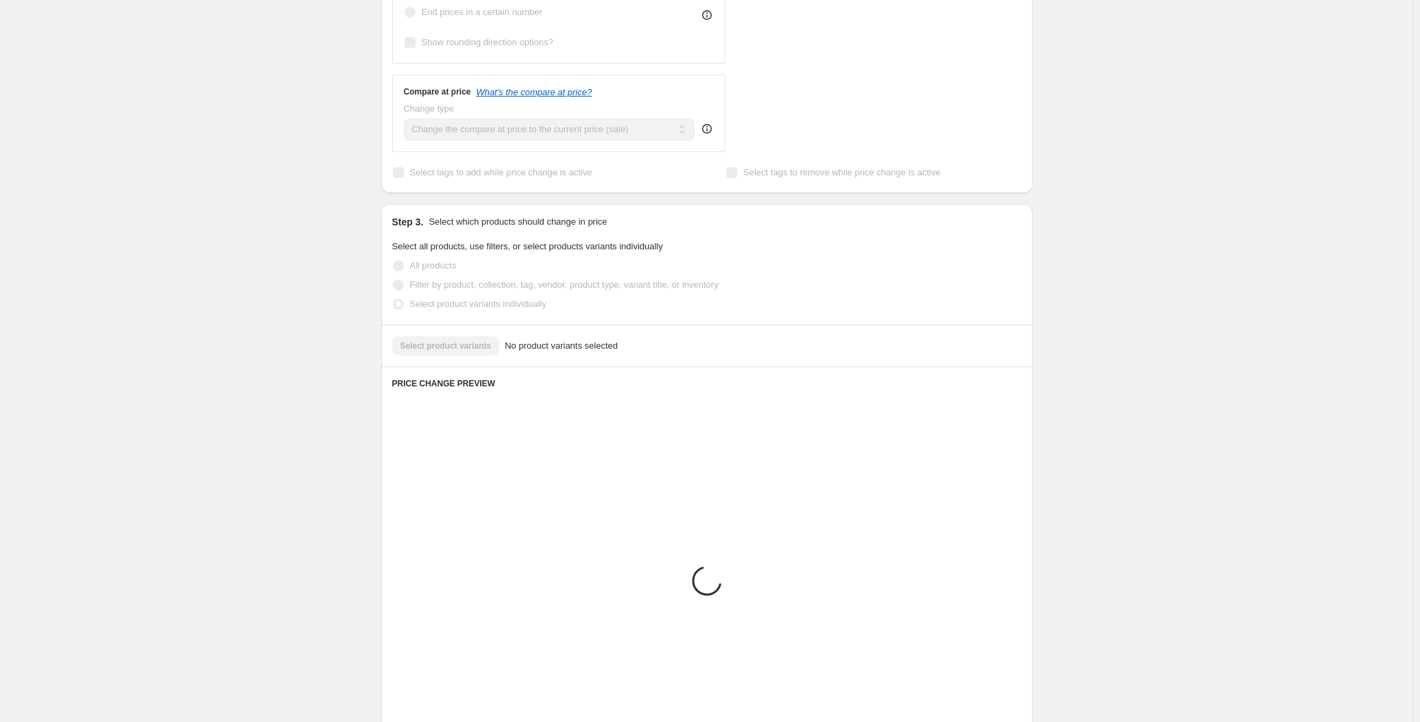
scroll to position [418, 0]
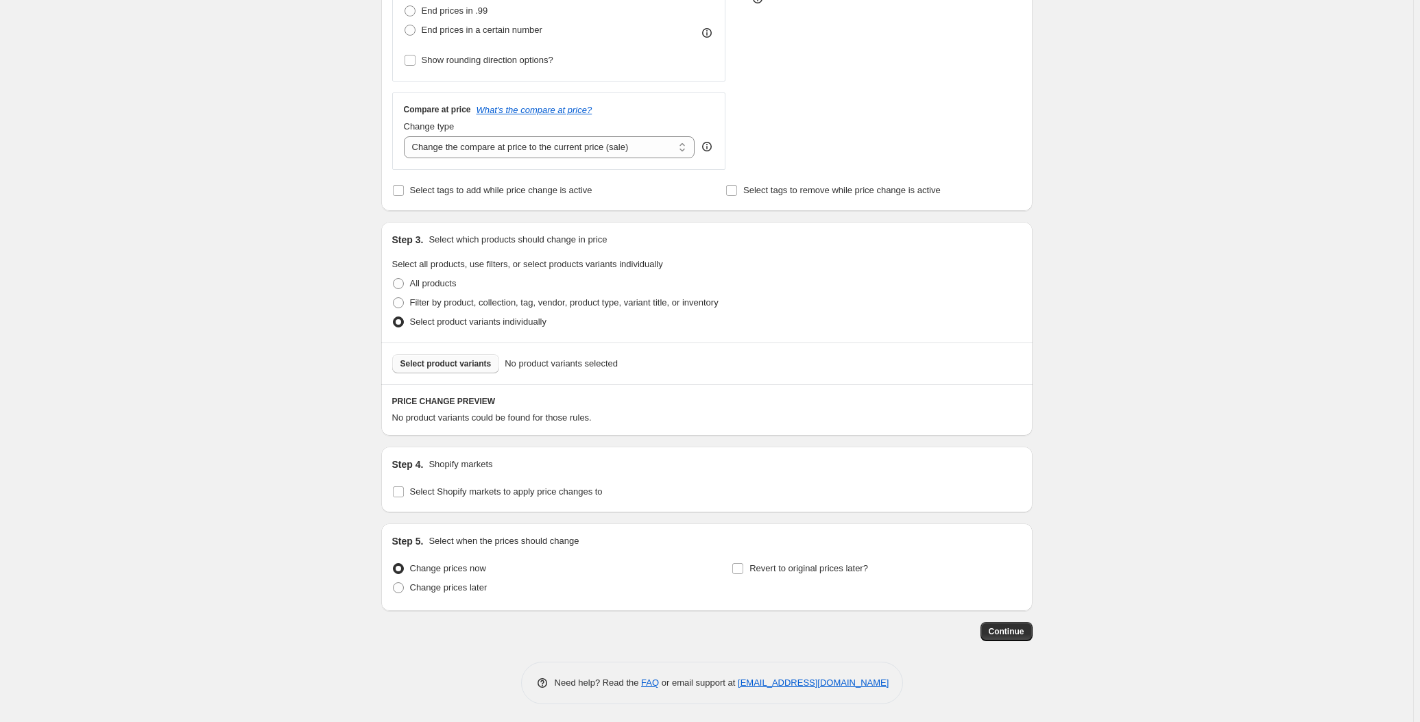
click at [446, 356] on button "Select product variants" at bounding box center [446, 363] width 108 height 19
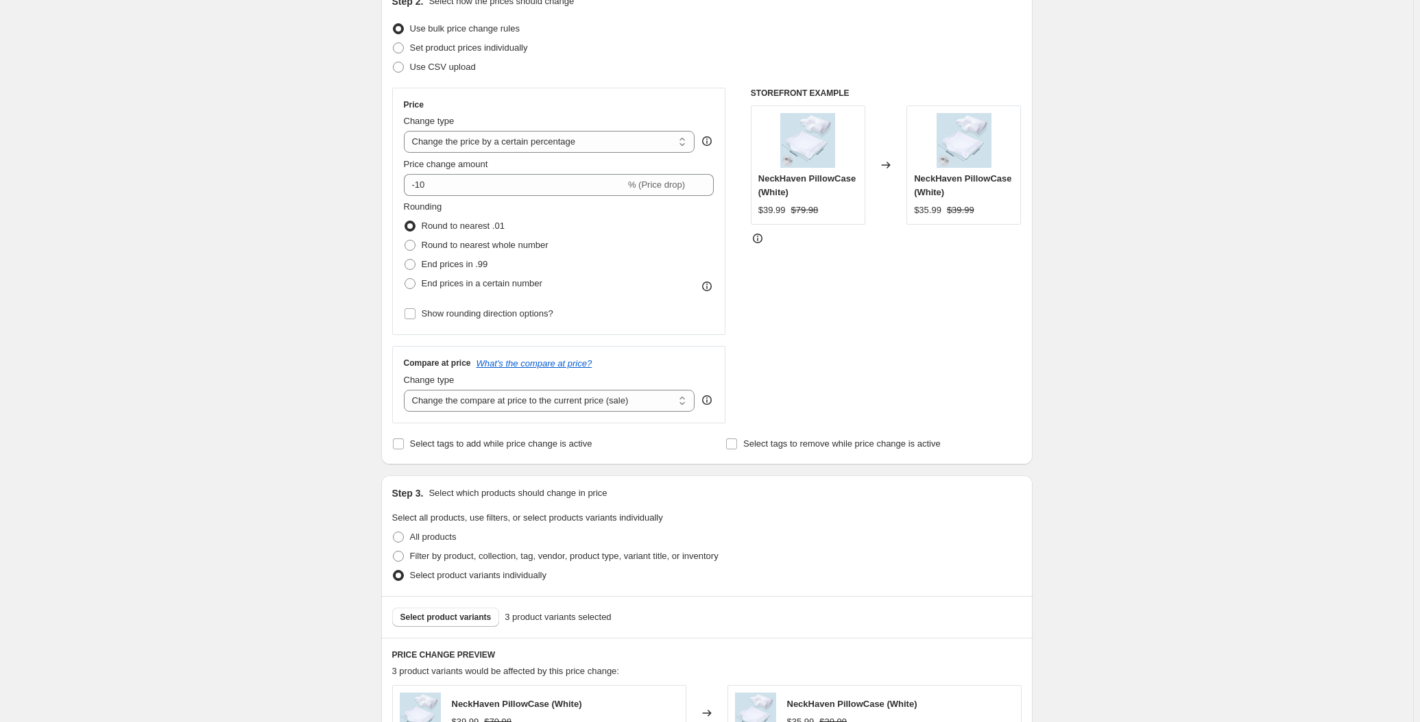
scroll to position [107, 0]
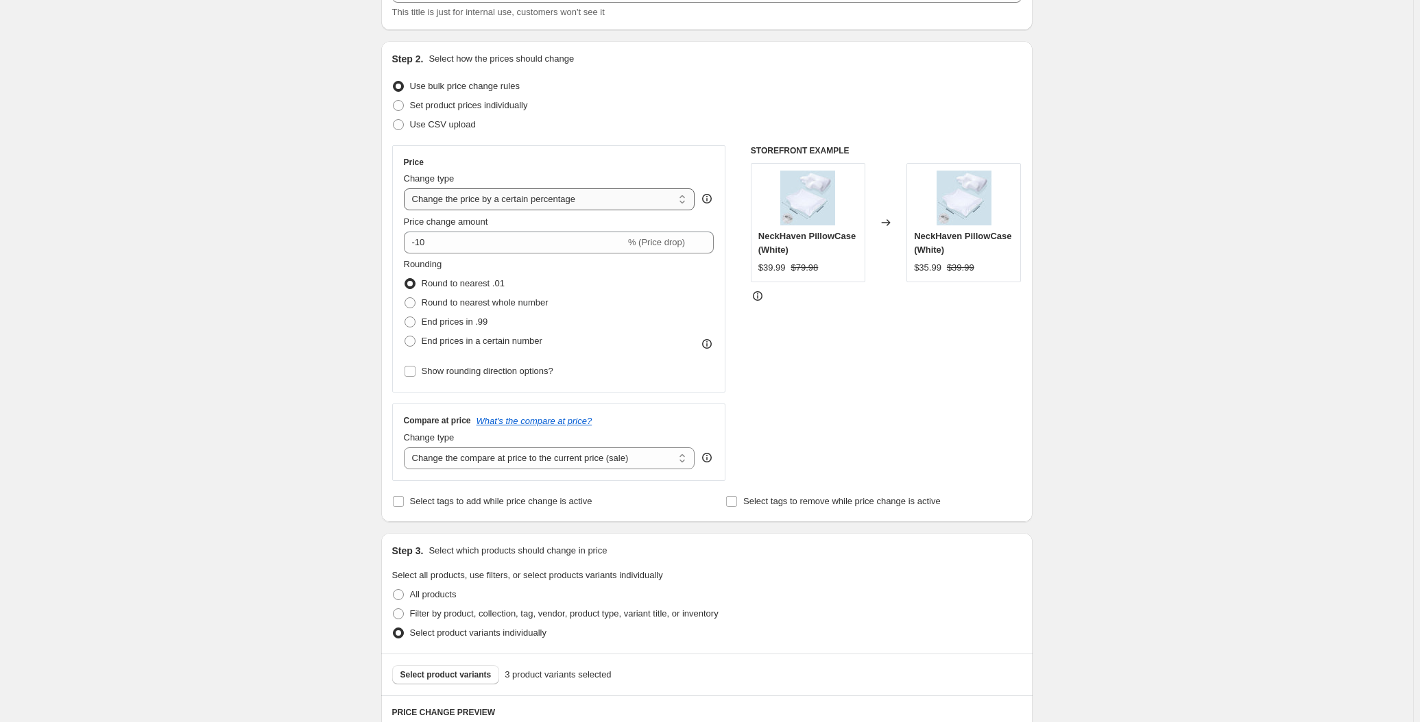
click at [467, 204] on select "Change the price to a certain amount Change the price by a certain amount Chang…" at bounding box center [549, 200] width 291 height 22
select select "no_change"
click at [406, 189] on select "Change the price to a certain amount Change the price by a certain amount Chang…" at bounding box center [549, 200] width 291 height 22
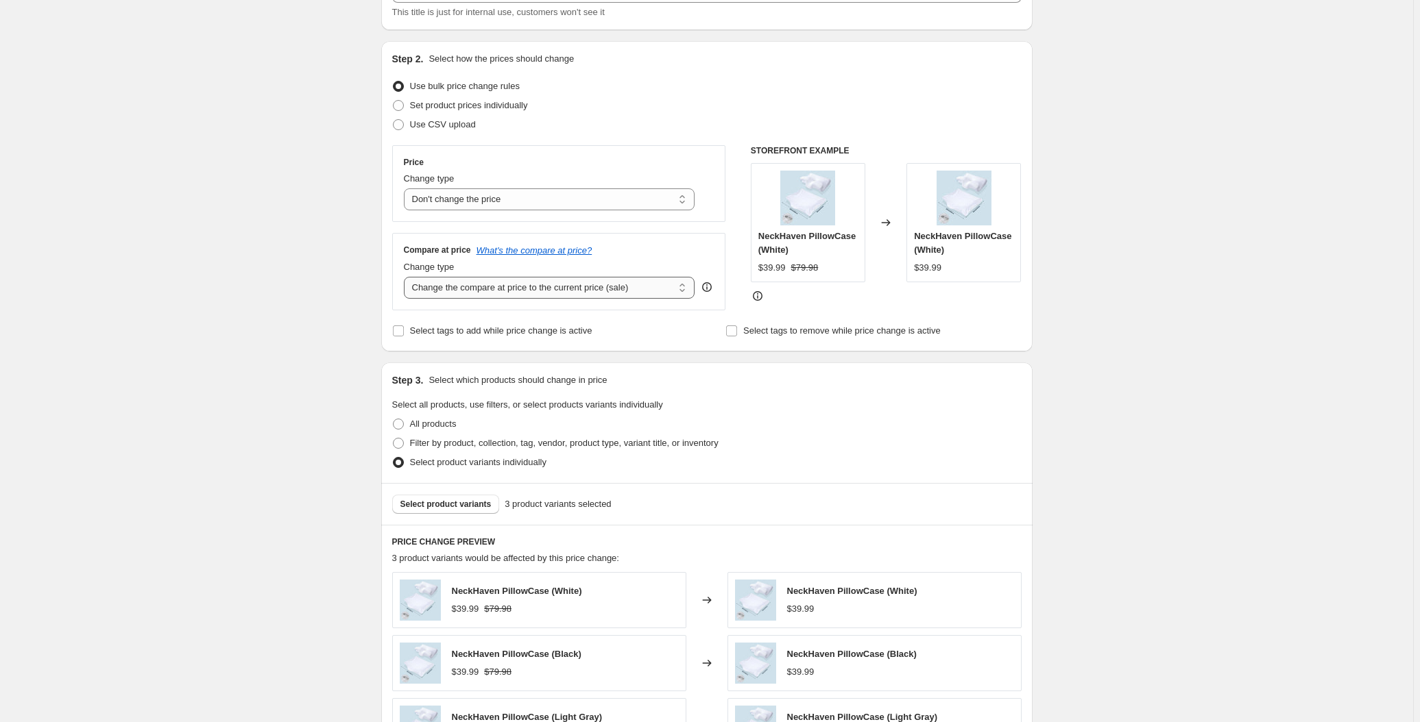
click at [478, 284] on select "Change the compare at price to the current price (sale) Change the compare at p…" at bounding box center [549, 288] width 291 height 22
select select "pp"
click at [406, 277] on select "Change the compare at price to the current price (sale) Change the compare at p…" at bounding box center [549, 288] width 291 height 22
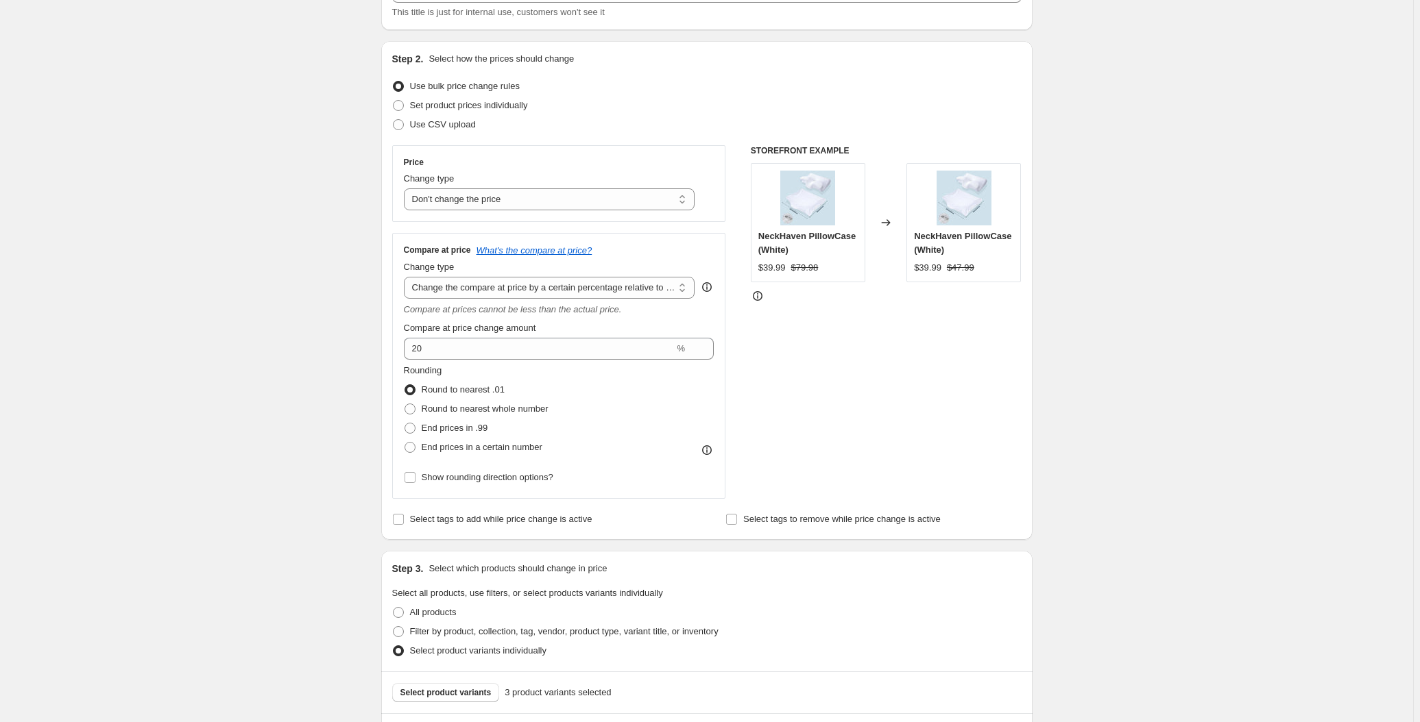
click at [268, 372] on div "Create new price change job. This page is ready Create new price change job Dra…" at bounding box center [706, 583] width 1413 height 1381
